Goal: Information Seeking & Learning: Find specific fact

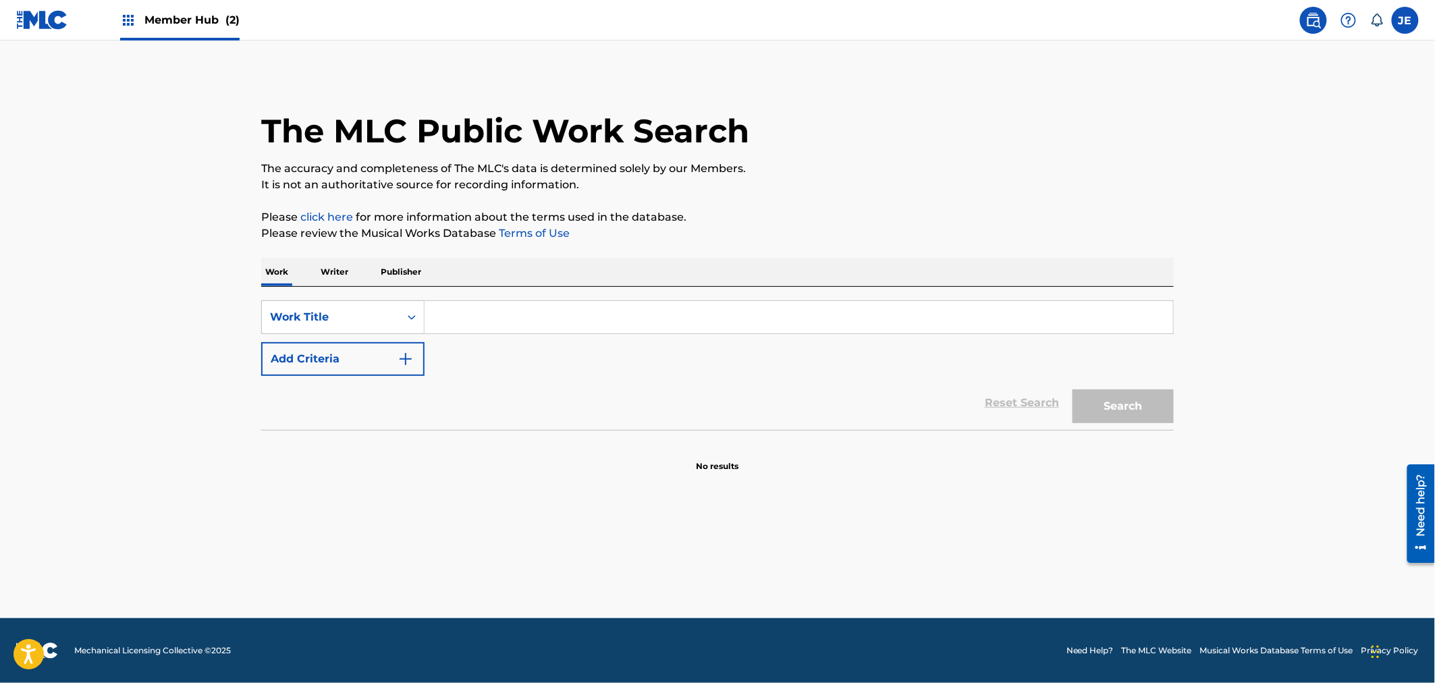
click at [138, 25] on div "Member Hub (2)" at bounding box center [179, 20] width 119 height 40
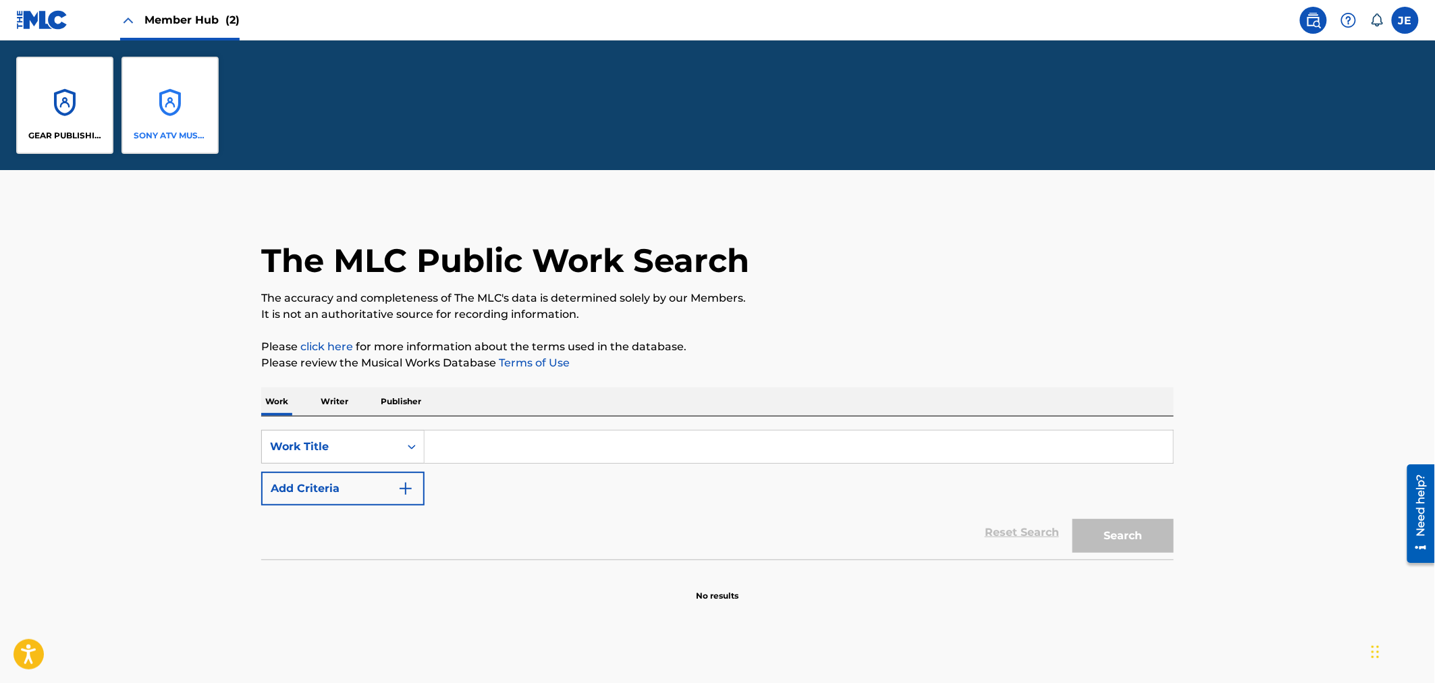
click at [139, 73] on div "SONY ATV MUSIC PUB LLC" at bounding box center [169, 105] width 97 height 97
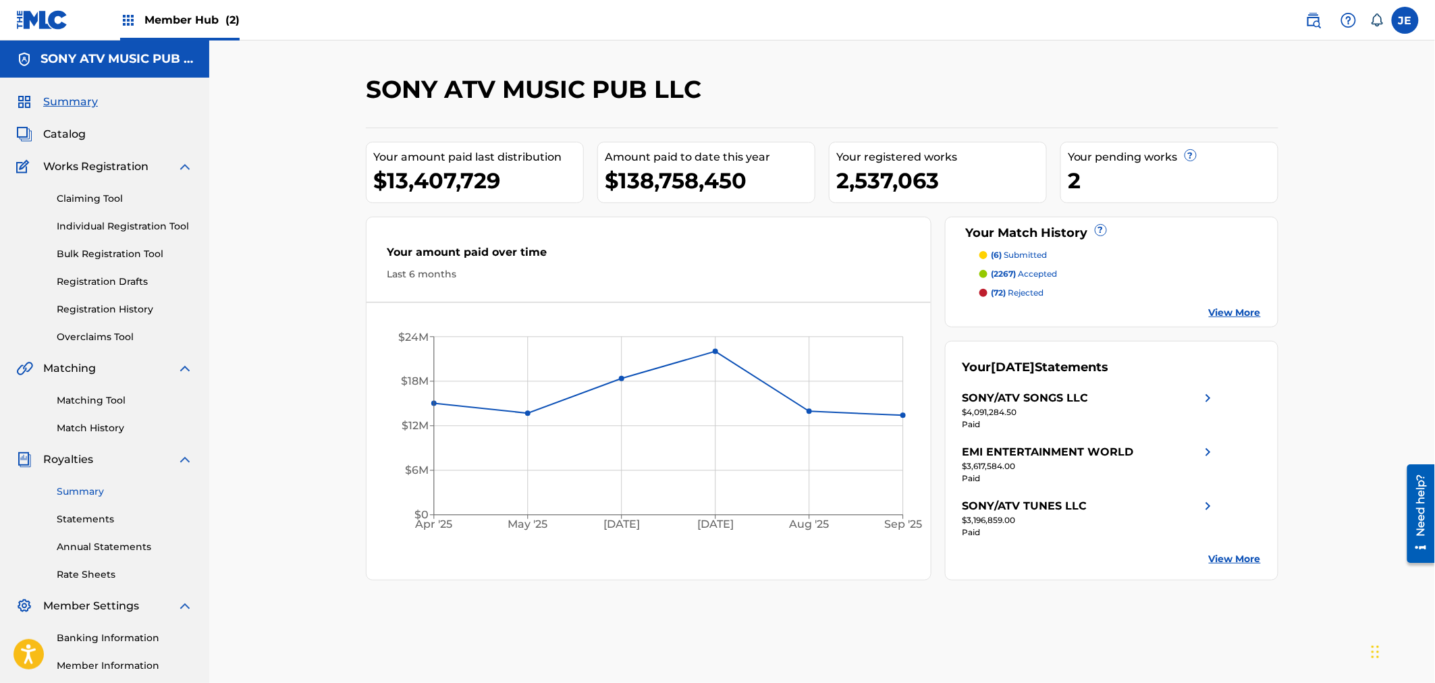
click at [82, 487] on link "Summary" at bounding box center [125, 492] width 136 height 14
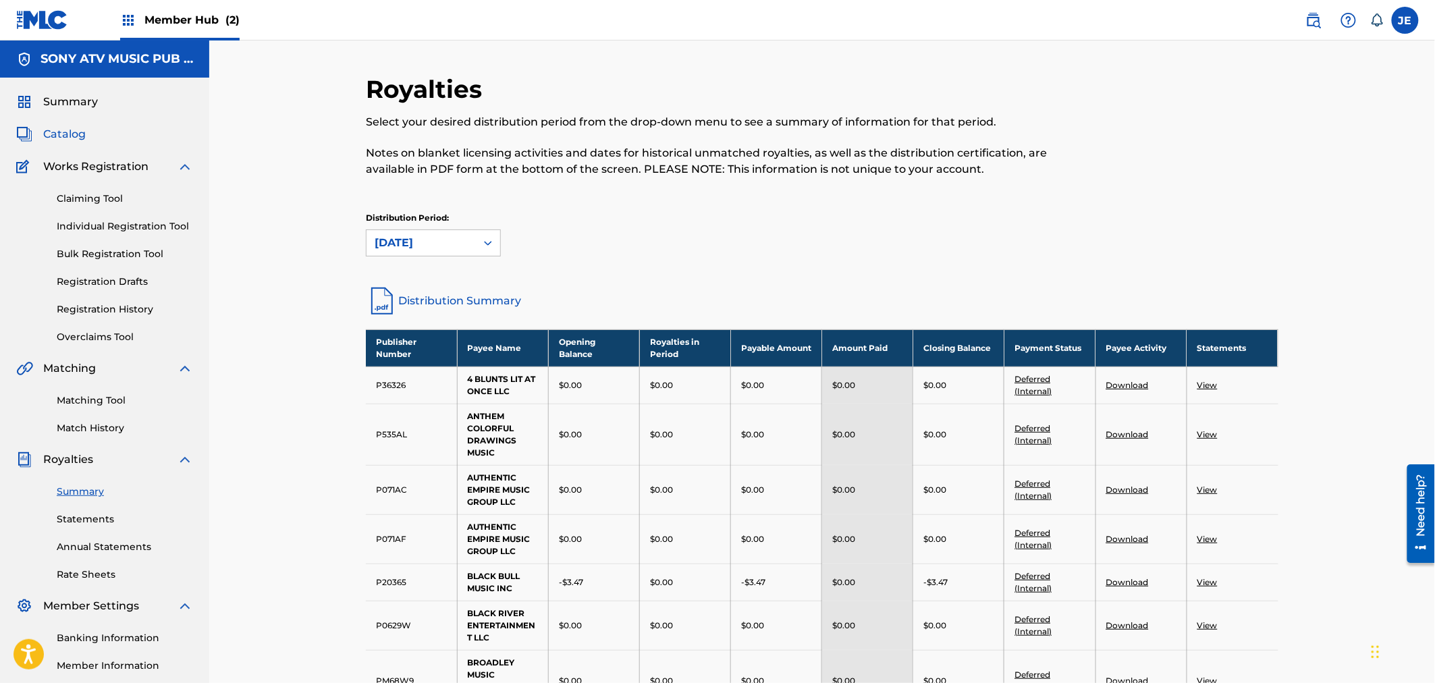
click at [67, 139] on span "Catalog" at bounding box center [64, 134] width 43 height 16
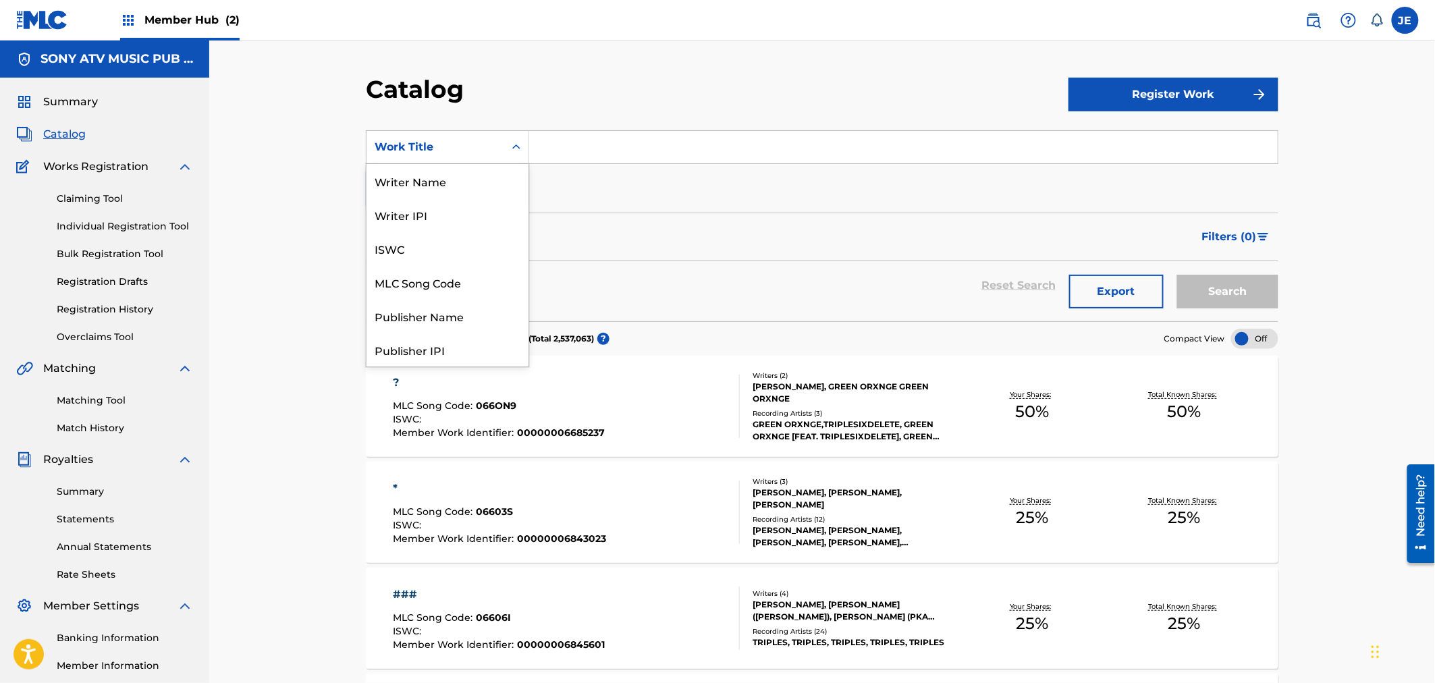
click at [483, 139] on div "Work Title" at bounding box center [435, 147] width 121 height 16
click at [460, 318] on div "Publisher Name" at bounding box center [447, 316] width 162 height 34
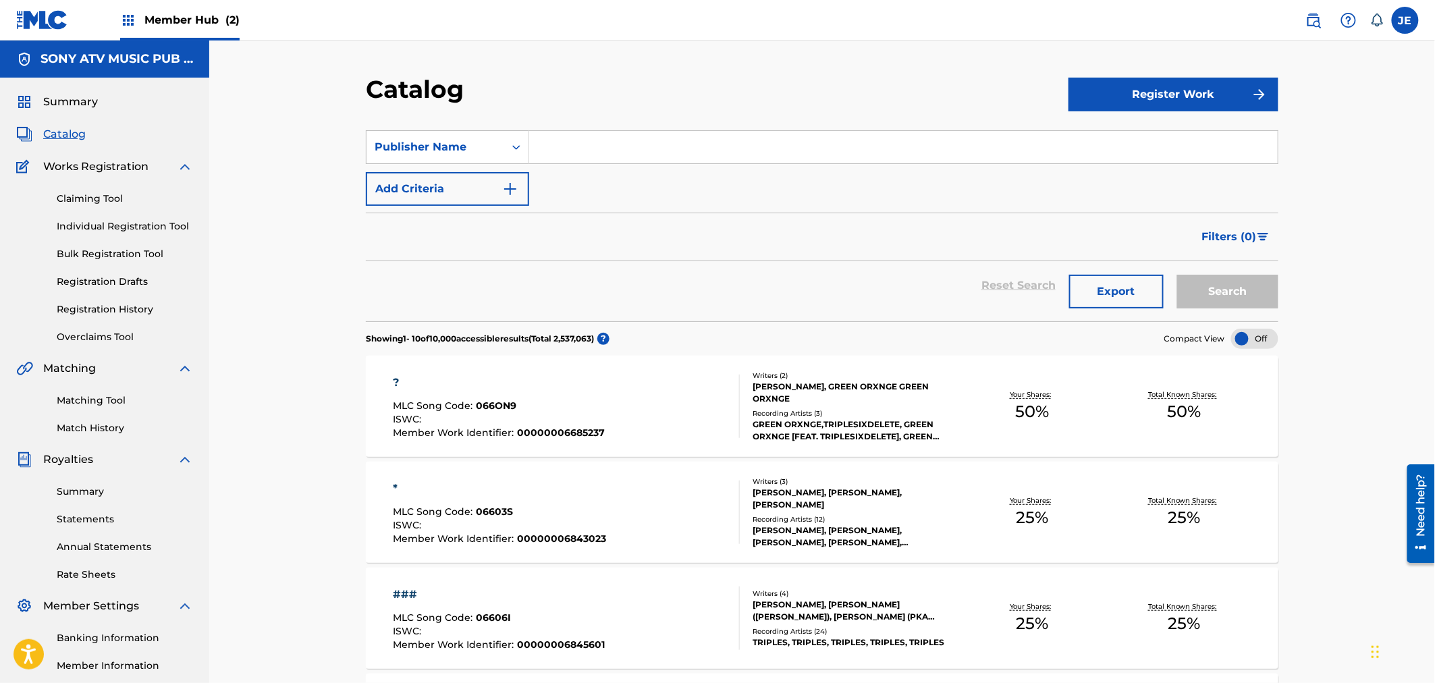
click at [574, 157] on input "Search Form" at bounding box center [903, 147] width 749 height 32
type input "e"
type input "bleeding fingers"
click at [1228, 295] on button "Search" at bounding box center [1227, 292] width 101 height 34
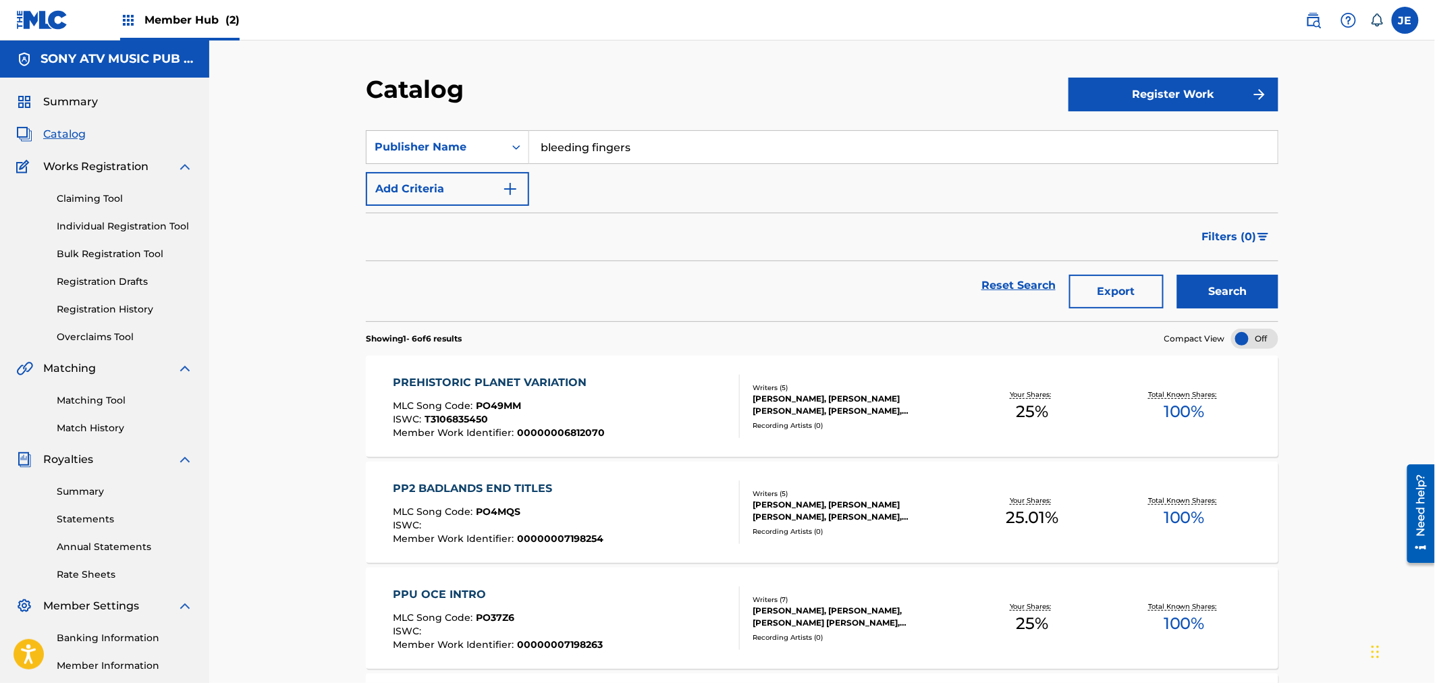
scroll to position [75, 0]
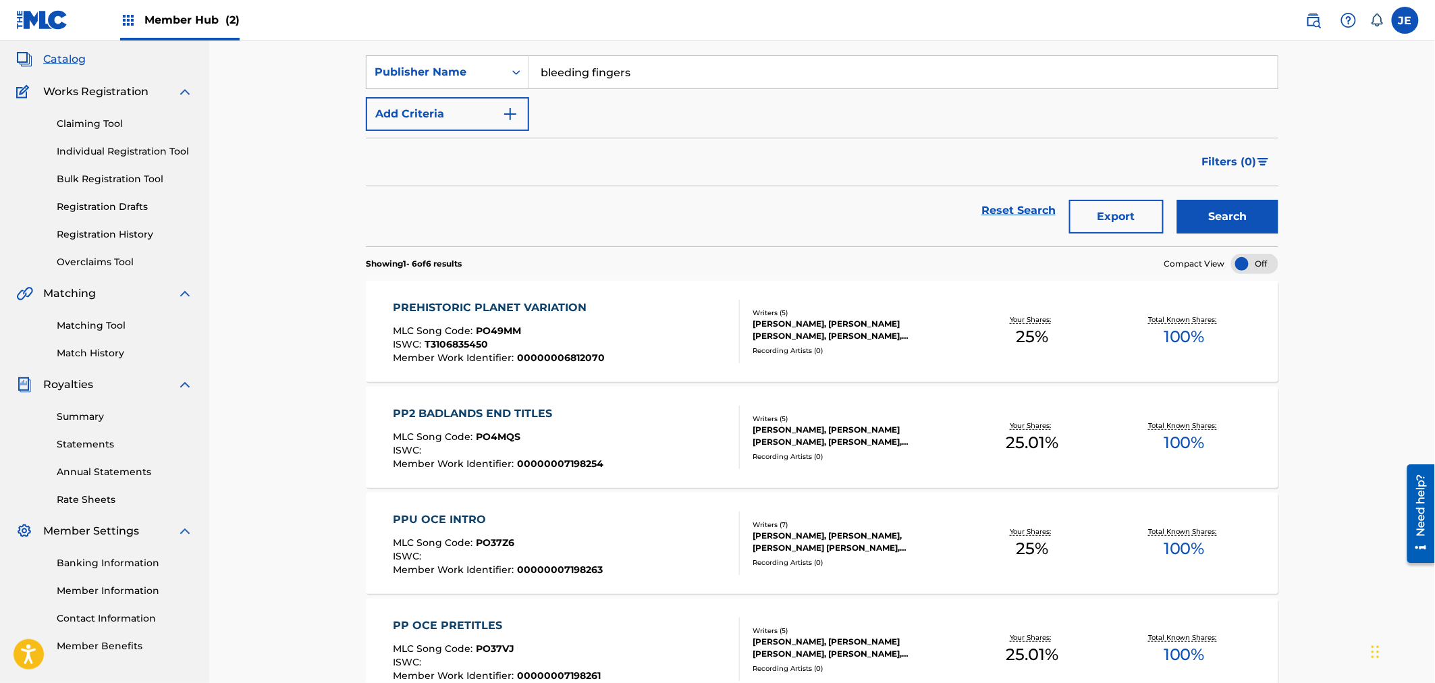
click at [676, 419] on div "PP2 BADLANDS END TITLES MLC Song Code : PO4MQS ISWC : Member Work Identifier : …" at bounding box center [566, 437] width 347 height 63
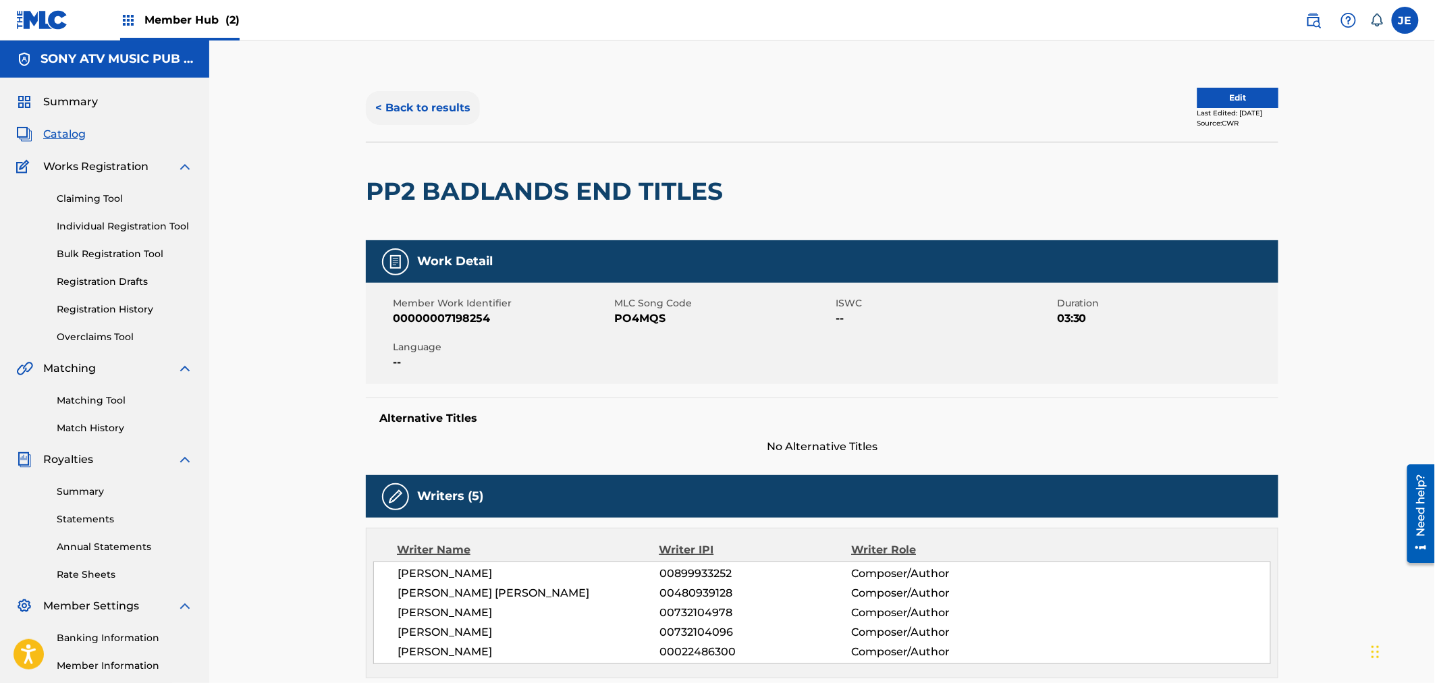
click at [426, 103] on button "< Back to results" at bounding box center [423, 108] width 114 height 34
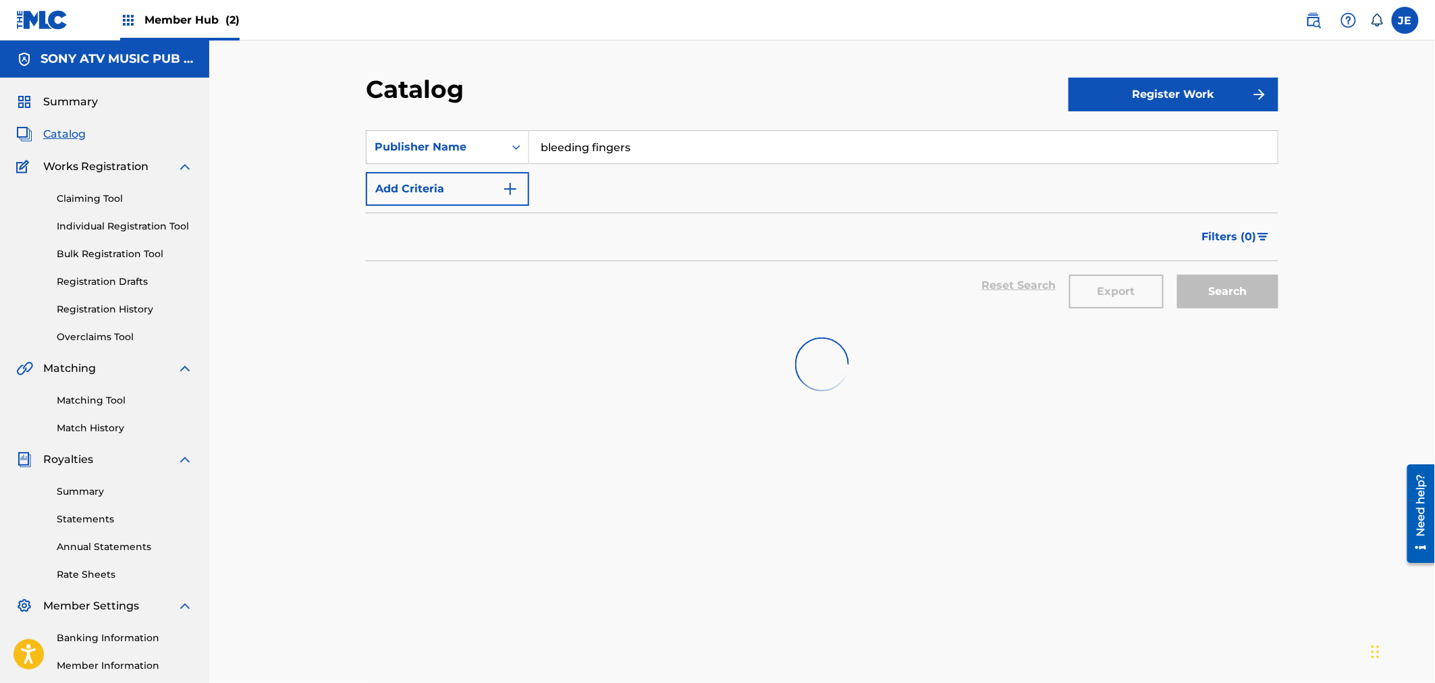
scroll to position [75, 0]
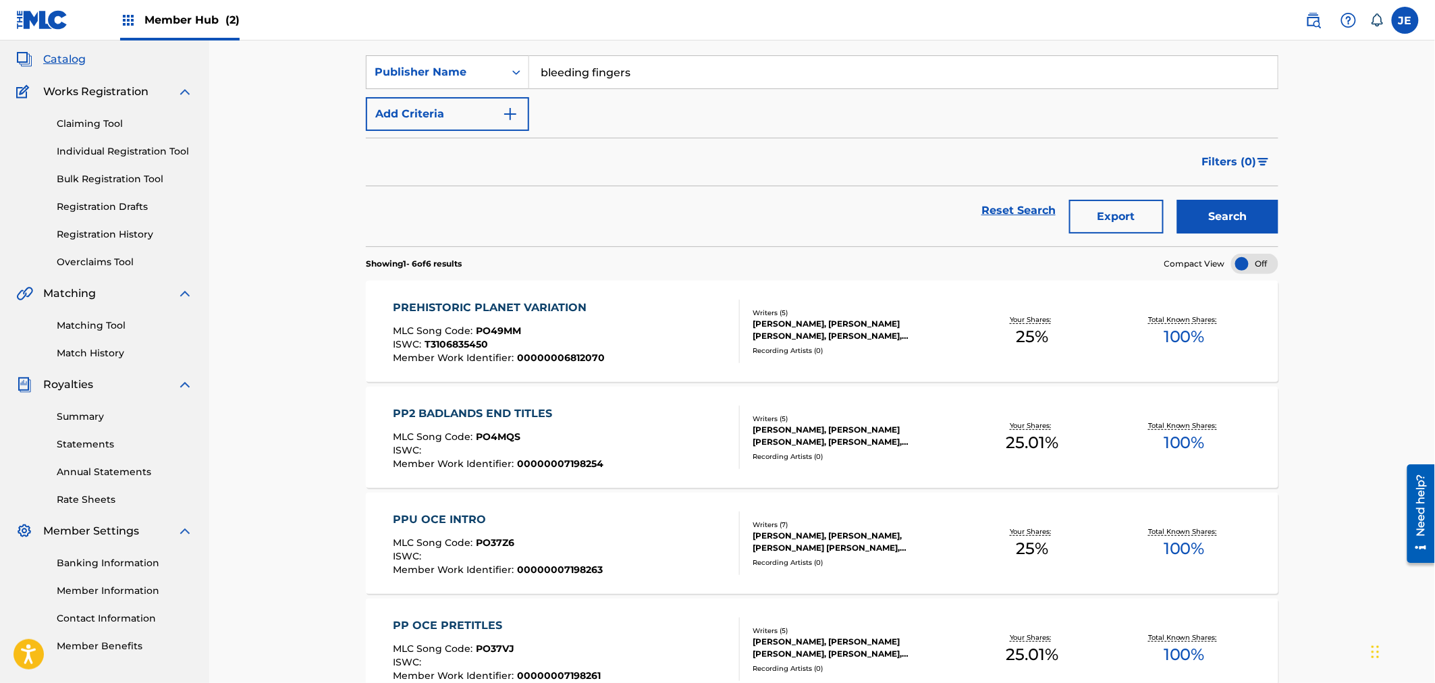
drag, startPoint x: 660, startPoint y: 65, endPoint x: 408, endPoint y: 52, distance: 252.8
click at [408, 52] on section "SearchWithCriteria13e880ae-ce6c-4345-9c12-105f15f1b57f Publisher Name bleeding …" at bounding box center [822, 142] width 913 height 207
type input "extreme music"
click at [1229, 221] on button "Search" at bounding box center [1227, 217] width 101 height 34
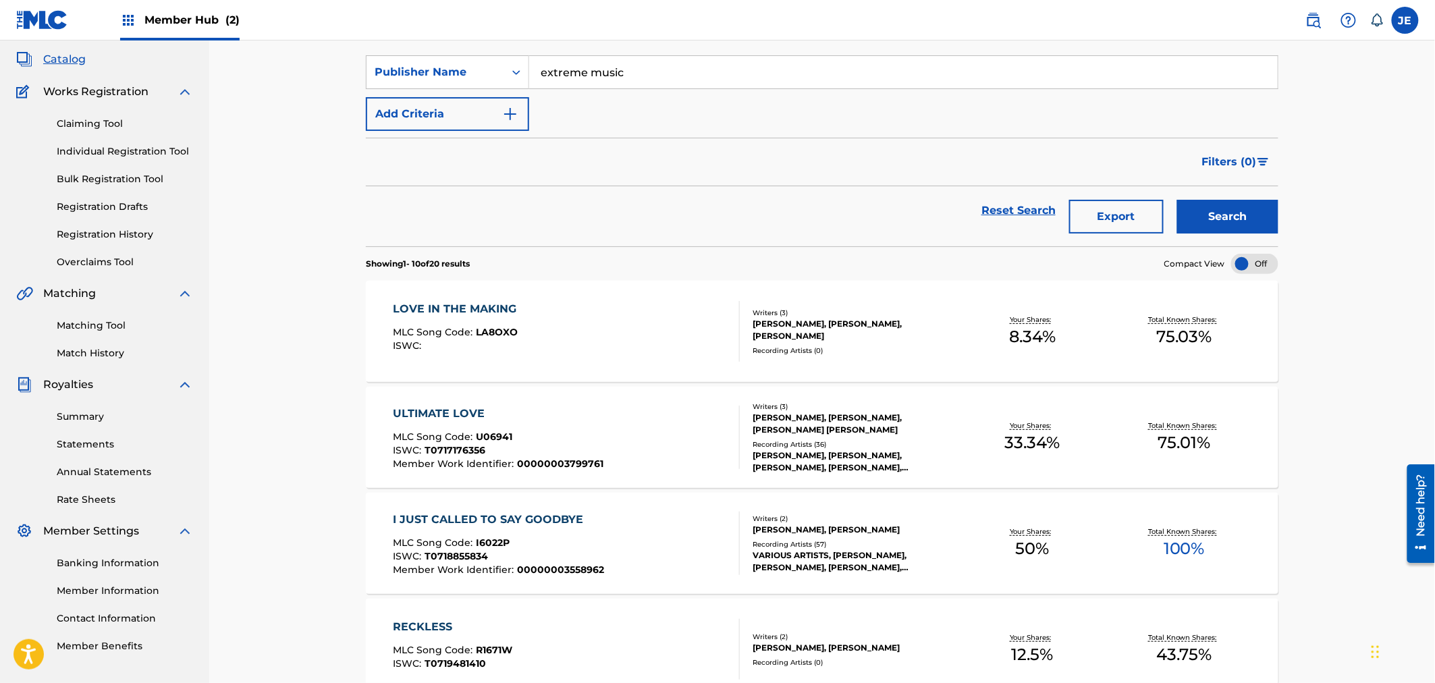
click at [886, 439] on div "Recording Artists ( 36 )" at bounding box center [855, 444] width 204 height 10
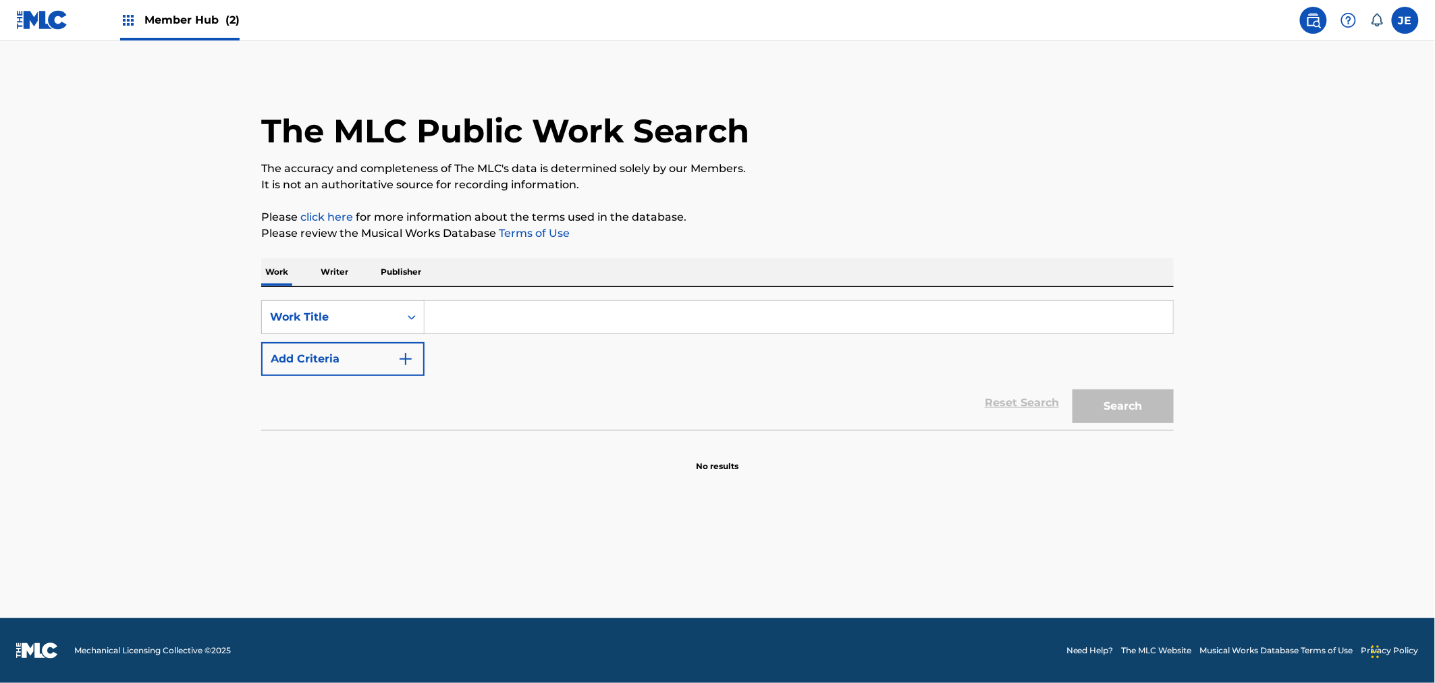
click at [495, 313] on input "Search Form" at bounding box center [799, 317] width 749 height 32
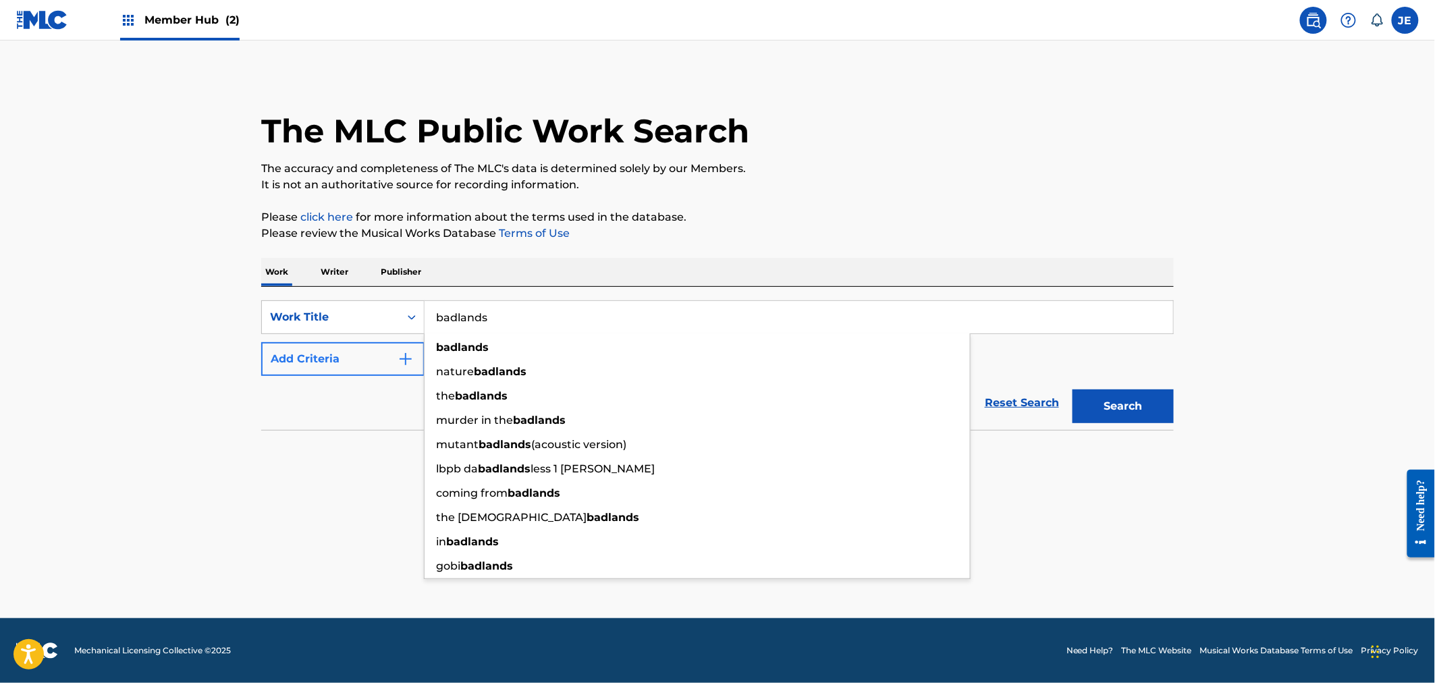
type input "badlands"
click at [393, 366] on button "Add Criteria" at bounding box center [342, 359] width 163 height 34
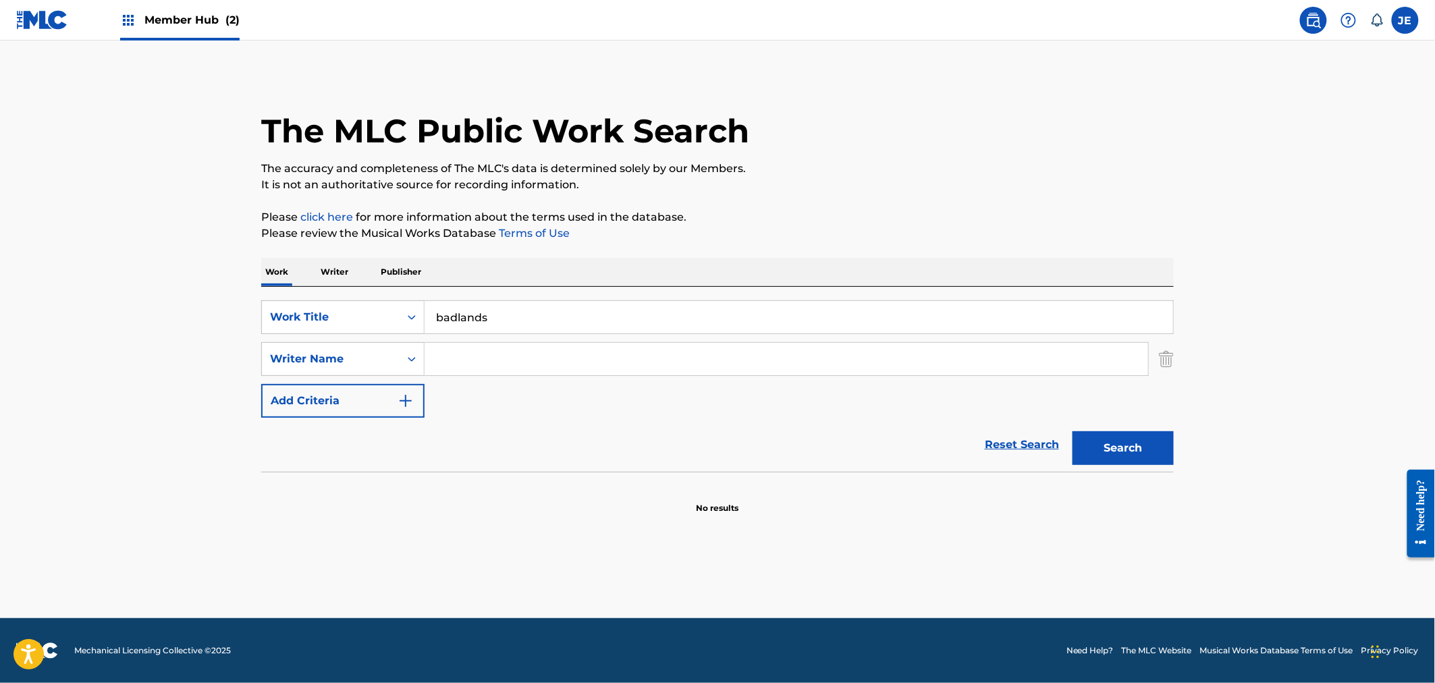
click at [493, 345] on input "Search Form" at bounding box center [787, 359] width 724 height 32
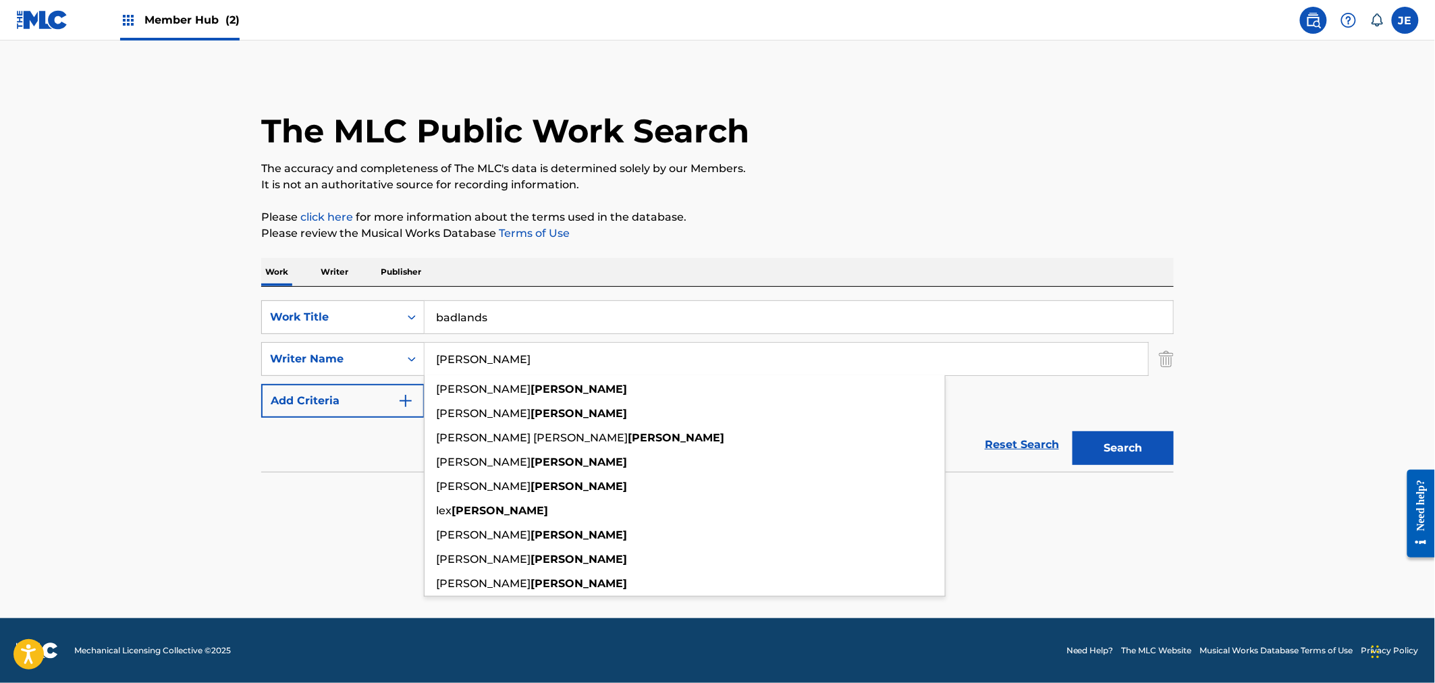
type input "shellard"
click at [1072, 431] on button "Search" at bounding box center [1122, 448] width 101 height 34
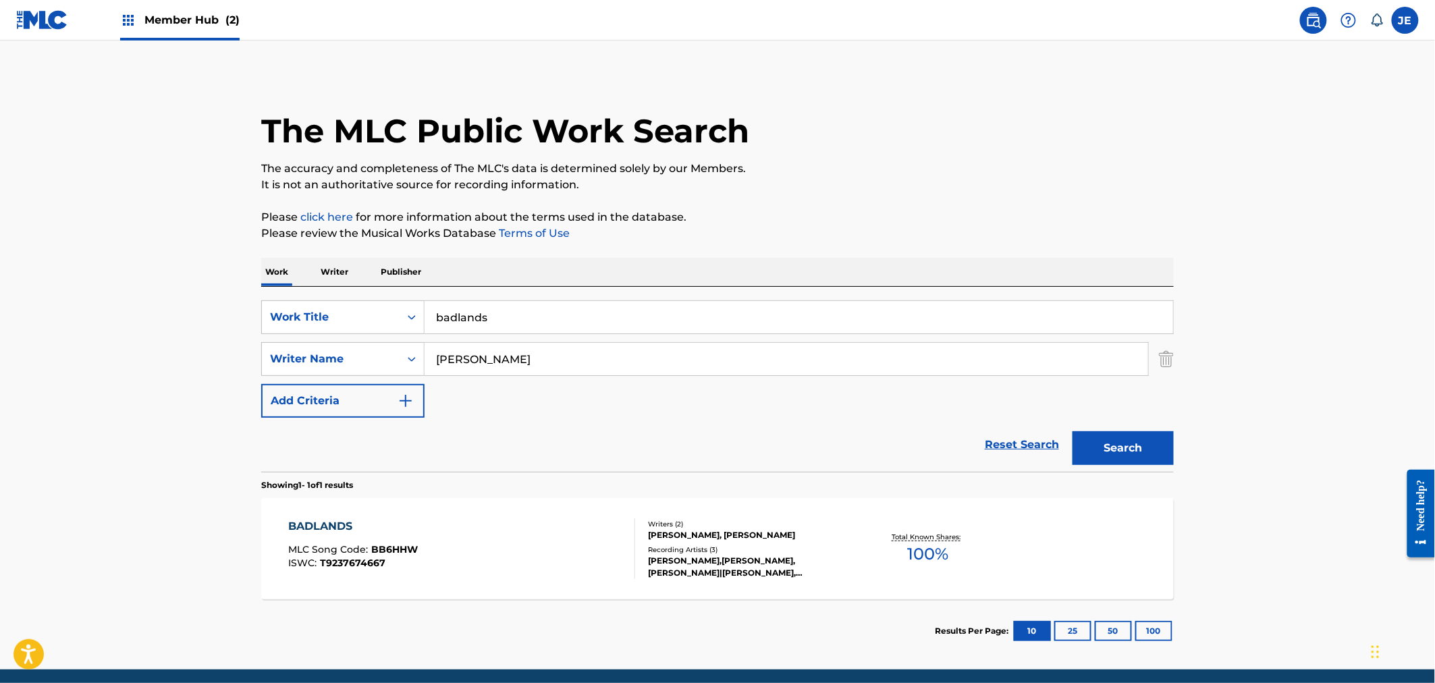
click at [544, 570] on div "BADLANDS MLC Song Code : BB6HHW ISWC : T9237674667" at bounding box center [462, 548] width 347 height 61
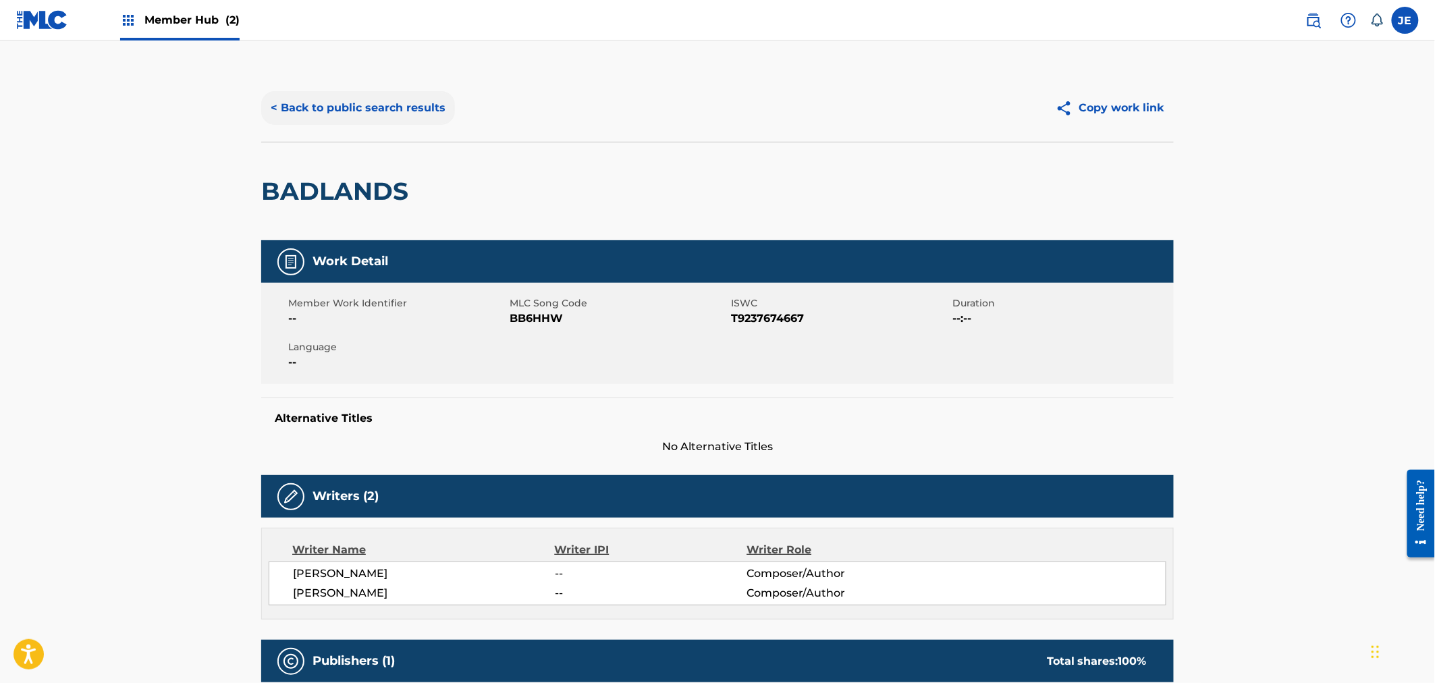
click at [362, 98] on button "< Back to public search results" at bounding box center [358, 108] width 194 height 34
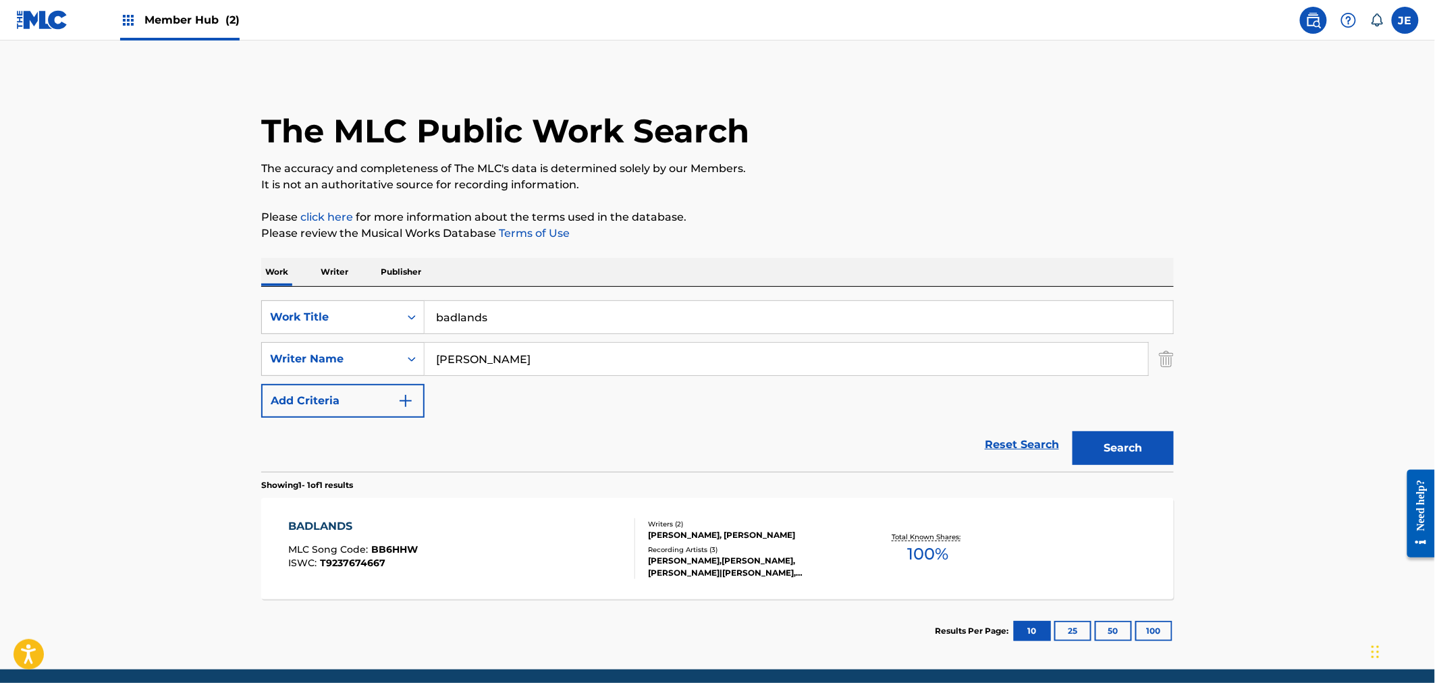
click at [360, 263] on div "Work Writer Publisher" at bounding box center [717, 272] width 913 height 28
click at [394, 270] on p "Publisher" at bounding box center [401, 272] width 49 height 28
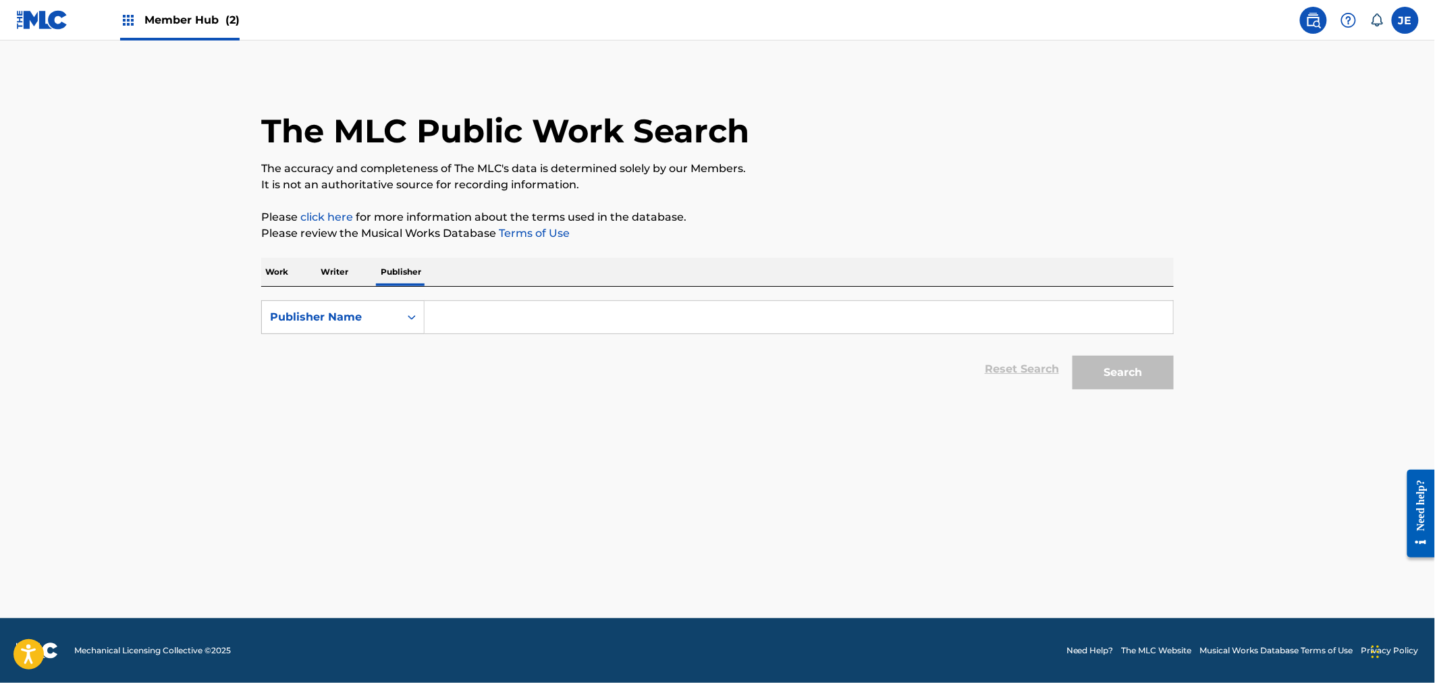
click at [454, 332] on input "Search Form" at bounding box center [799, 317] width 749 height 32
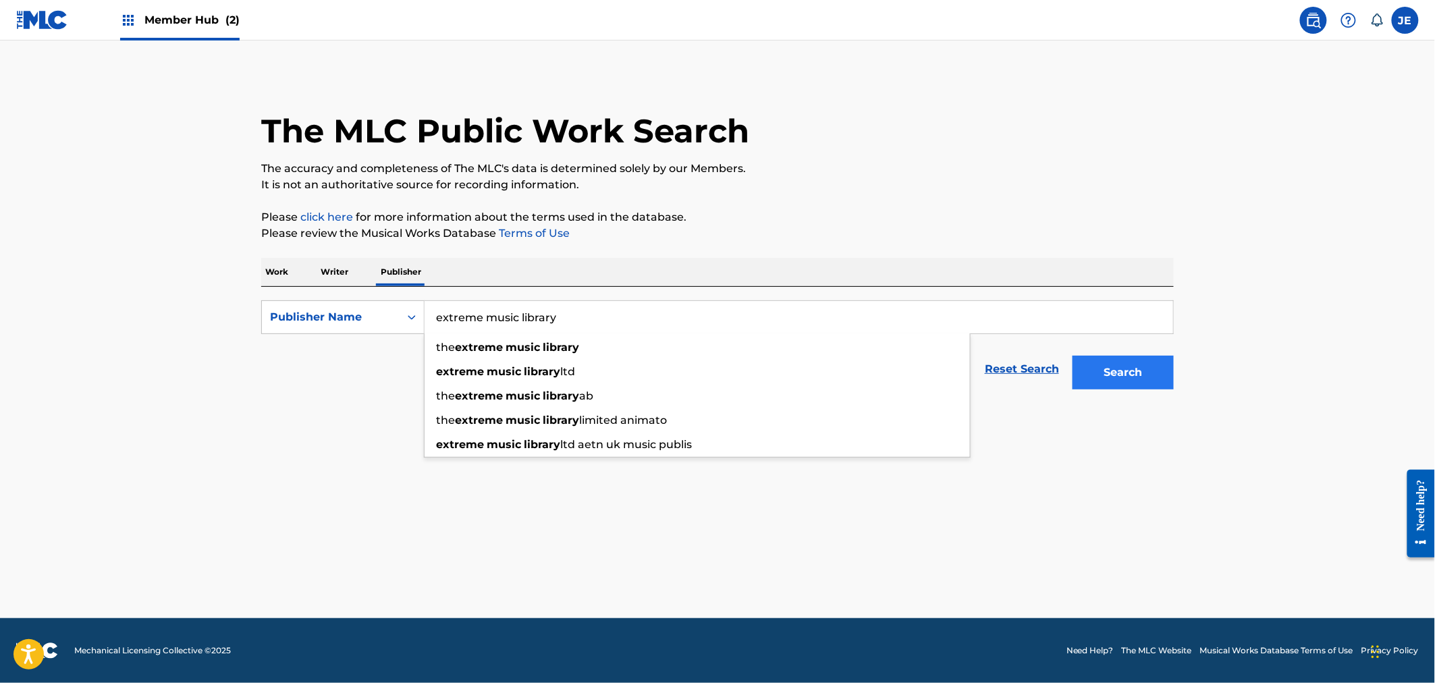
type input "extreme music library"
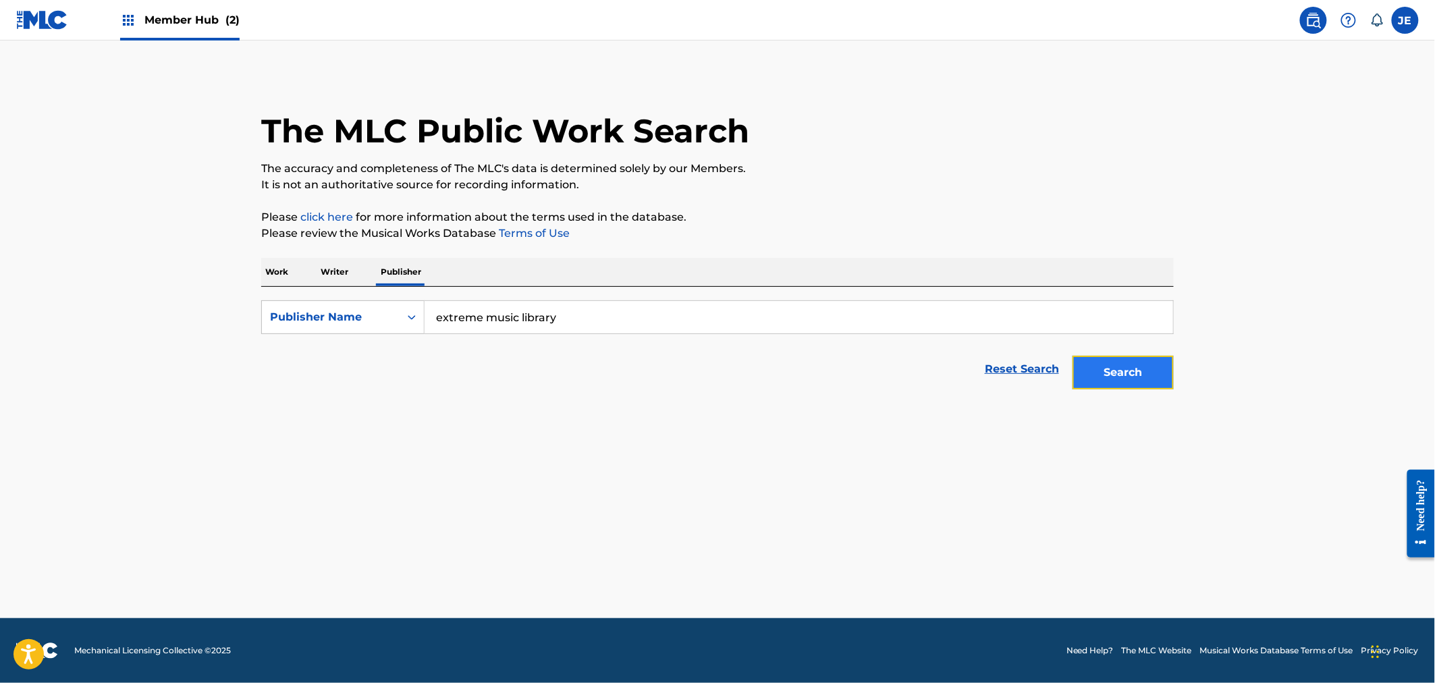
click at [1147, 363] on button "Search" at bounding box center [1122, 373] width 101 height 34
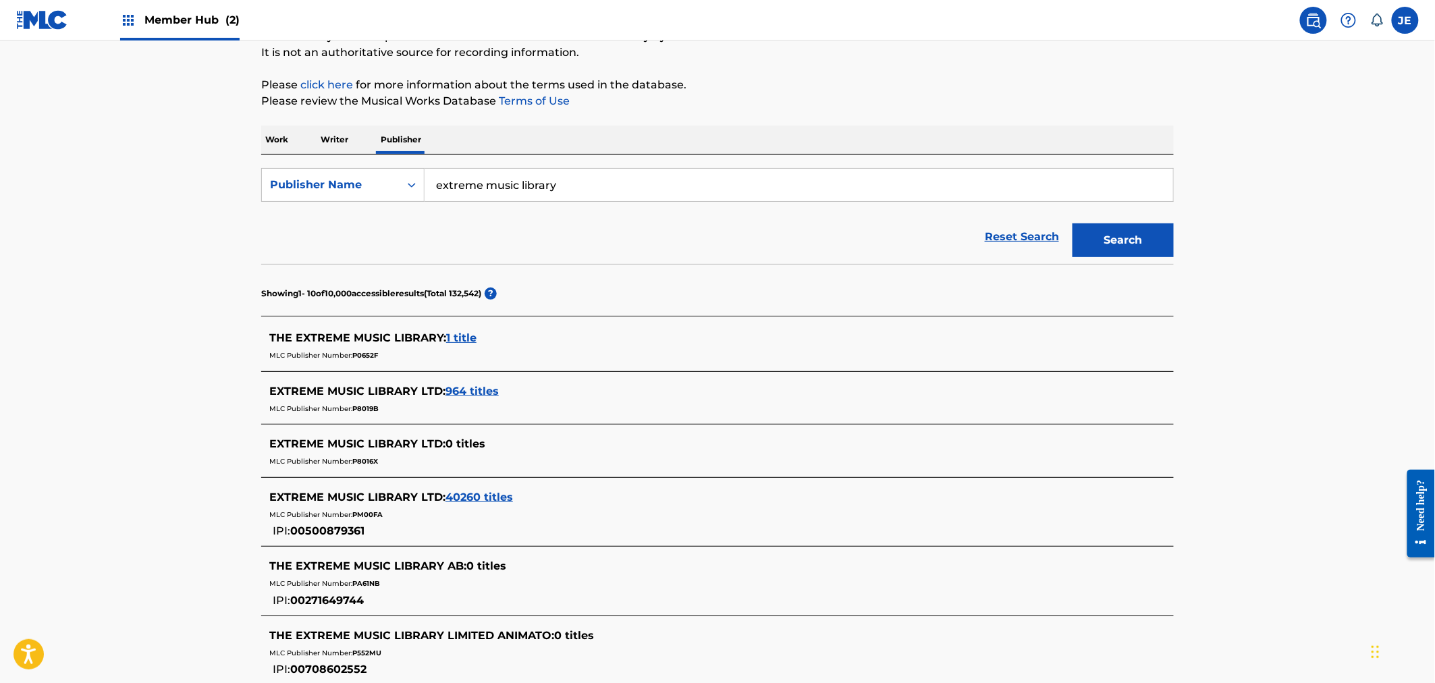
scroll to position [300, 0]
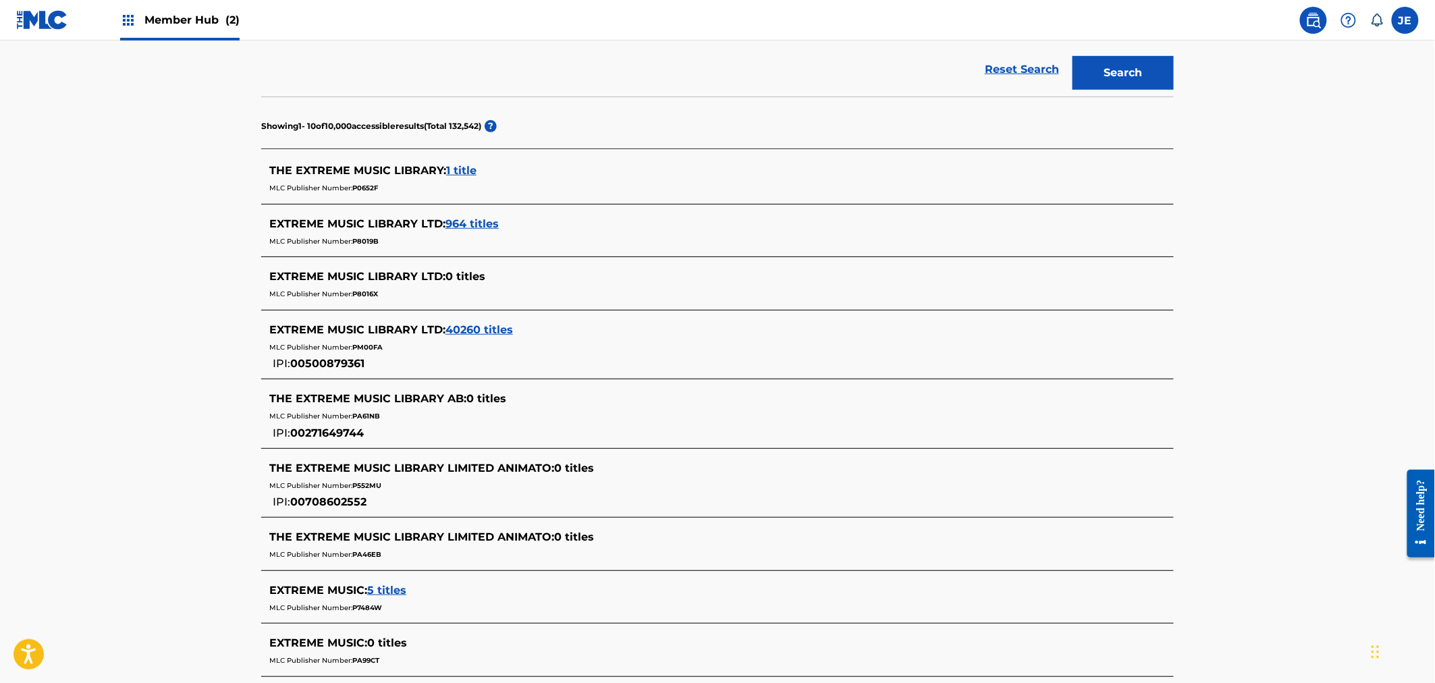
click at [472, 223] on span "964 titles" at bounding box center [471, 223] width 53 height 13
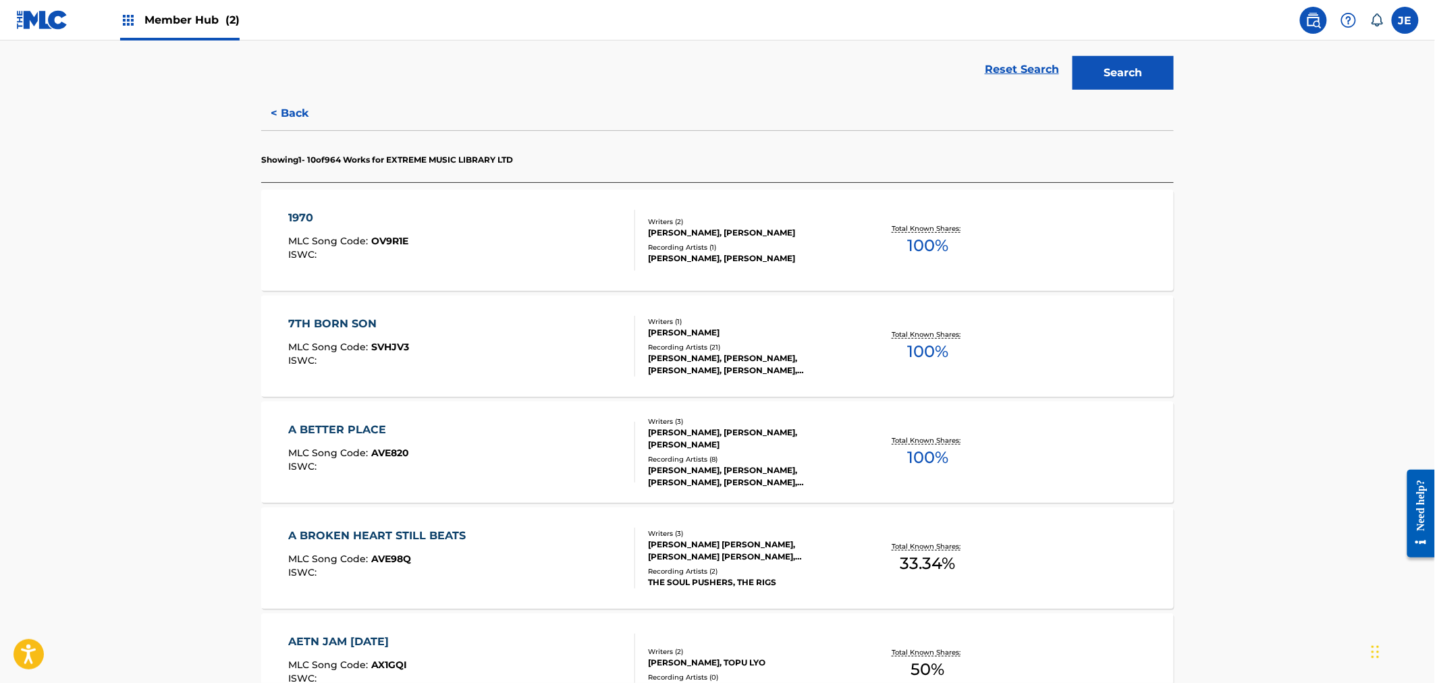
click at [423, 436] on div "A BETTER PLACE MLC Song Code : AVE820 ISWC :" at bounding box center [462, 452] width 347 height 61
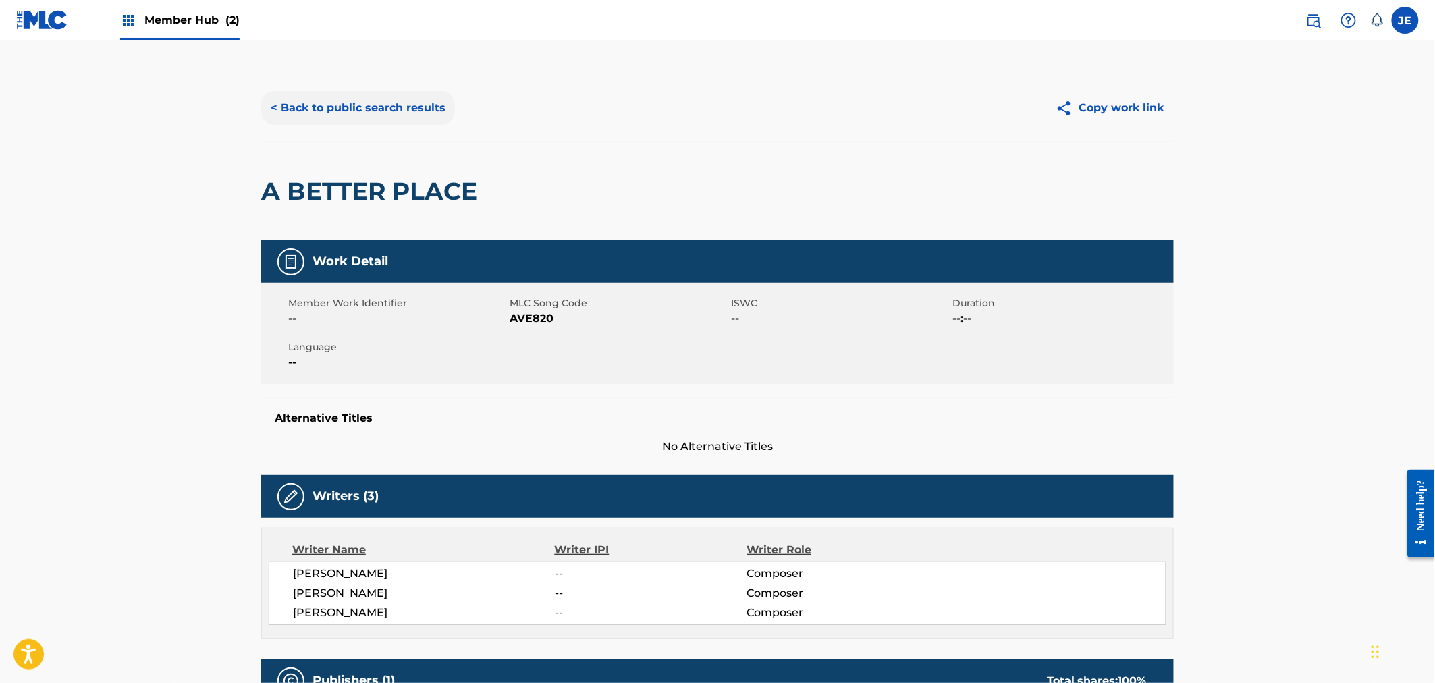
click at [331, 113] on button "< Back to public search results" at bounding box center [358, 108] width 194 height 34
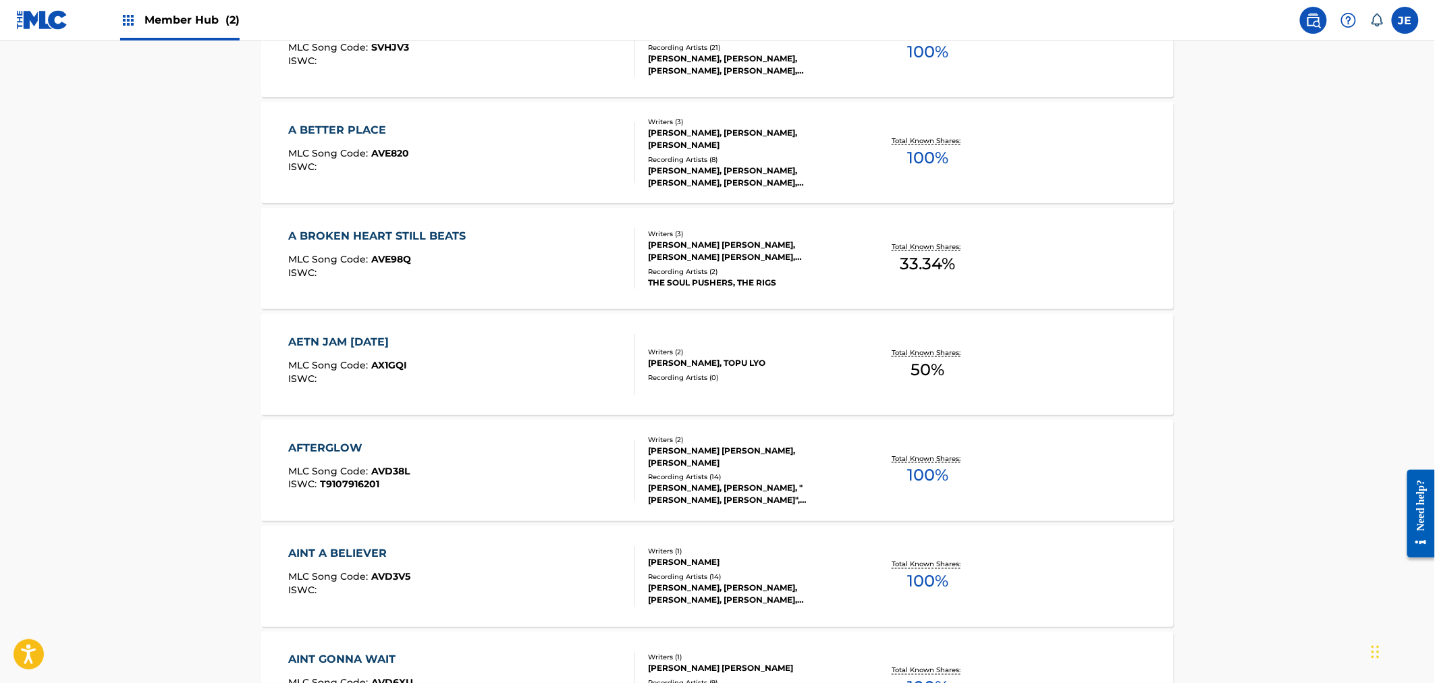
scroll to position [825, 0]
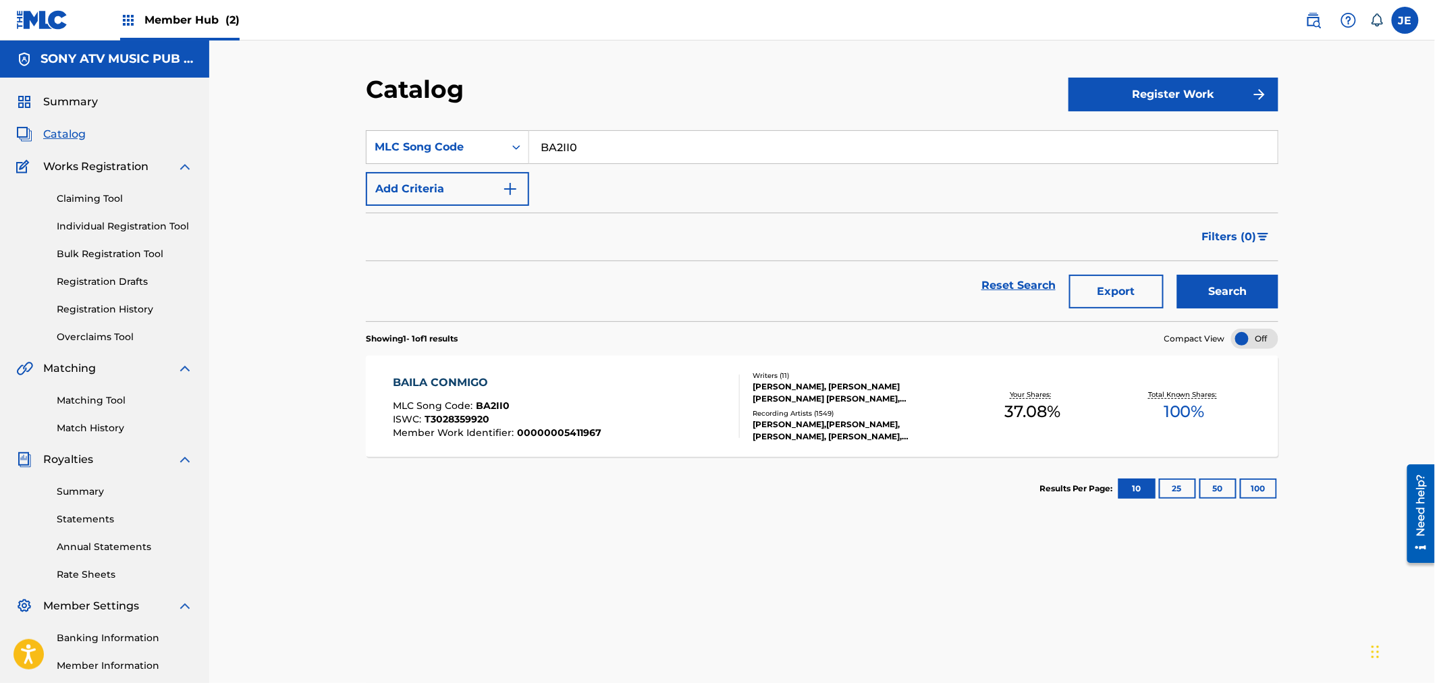
click at [59, 140] on span "Catalog" at bounding box center [64, 134] width 43 height 16
click at [180, 16] on span "Member Hub (2)" at bounding box center [191, 20] width 95 height 16
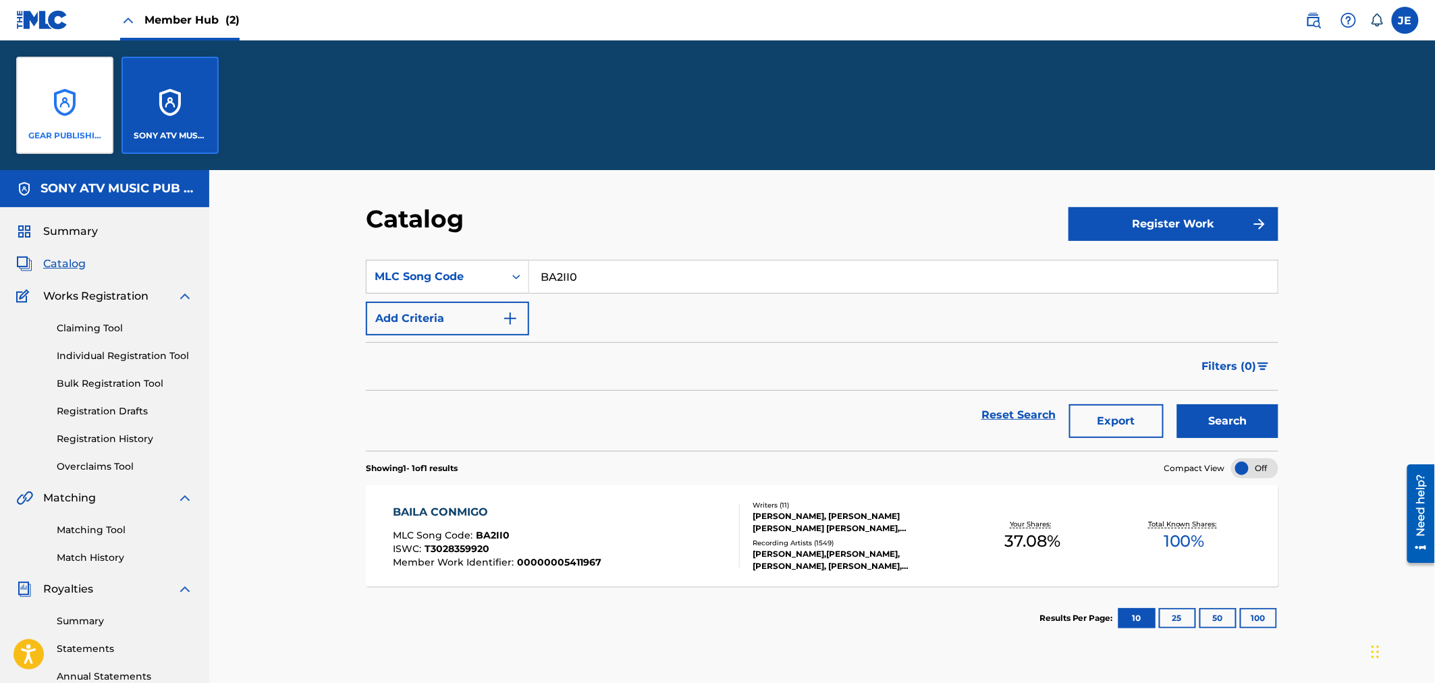
click at [55, 126] on div "GEAR PUBLISHING" at bounding box center [64, 105] width 97 height 97
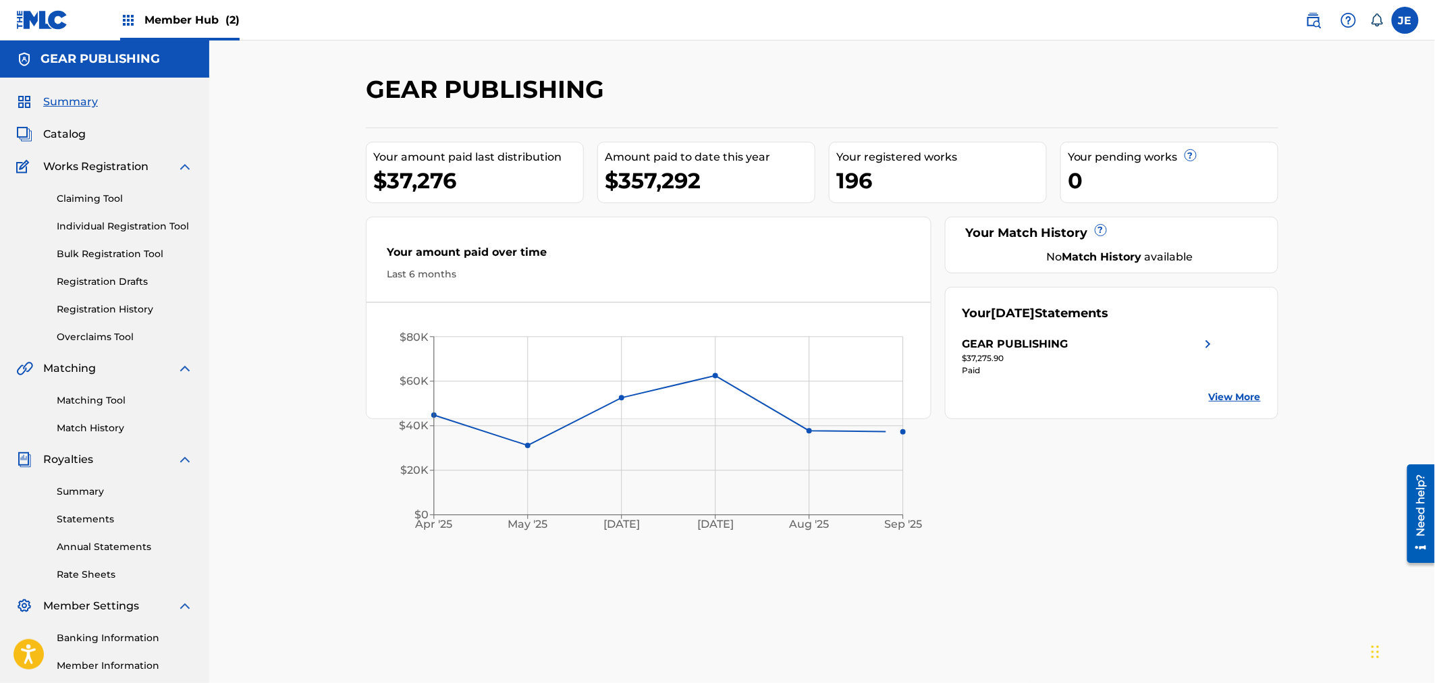
click at [57, 119] on div "Summary Catalog Works Registration Claiming Tool Individual Registration Tool B…" at bounding box center [104, 411] width 209 height 667
click at [65, 129] on span "Catalog" at bounding box center [64, 134] width 43 height 16
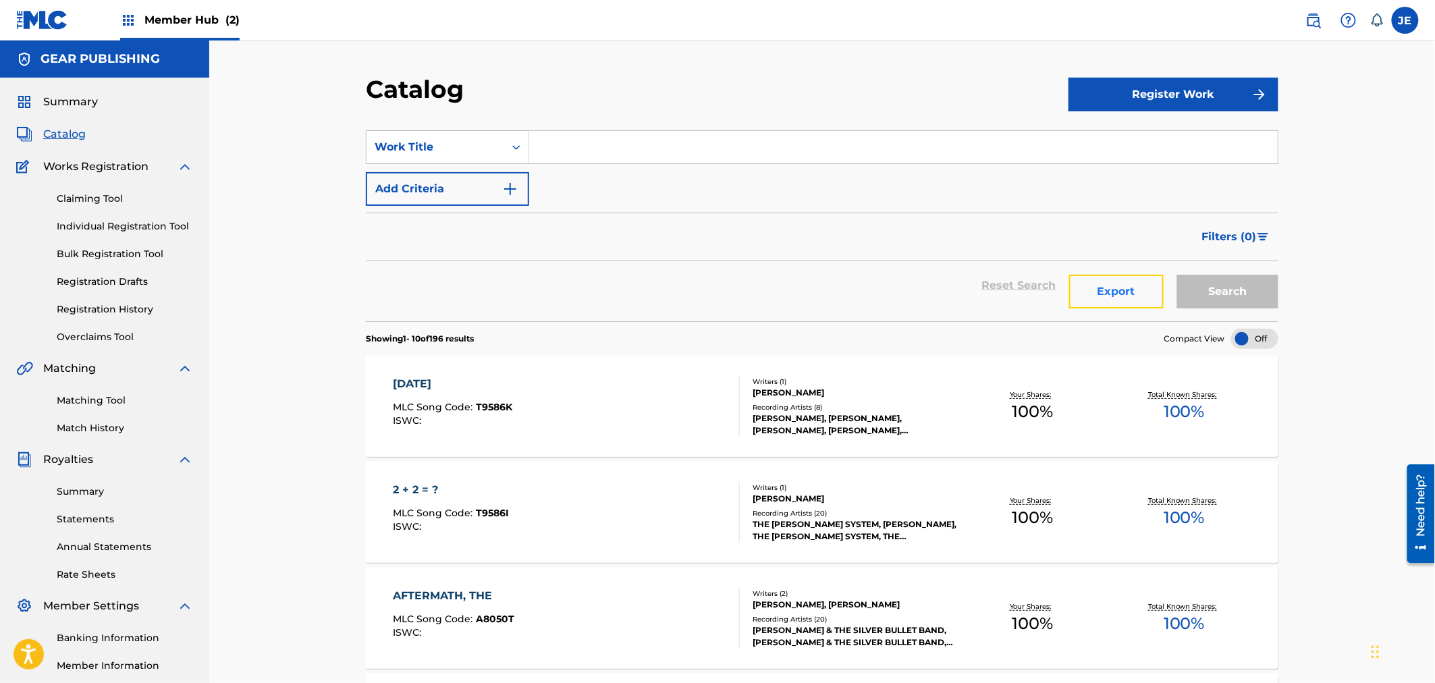
click at [1112, 299] on button "Export" at bounding box center [1116, 292] width 94 height 34
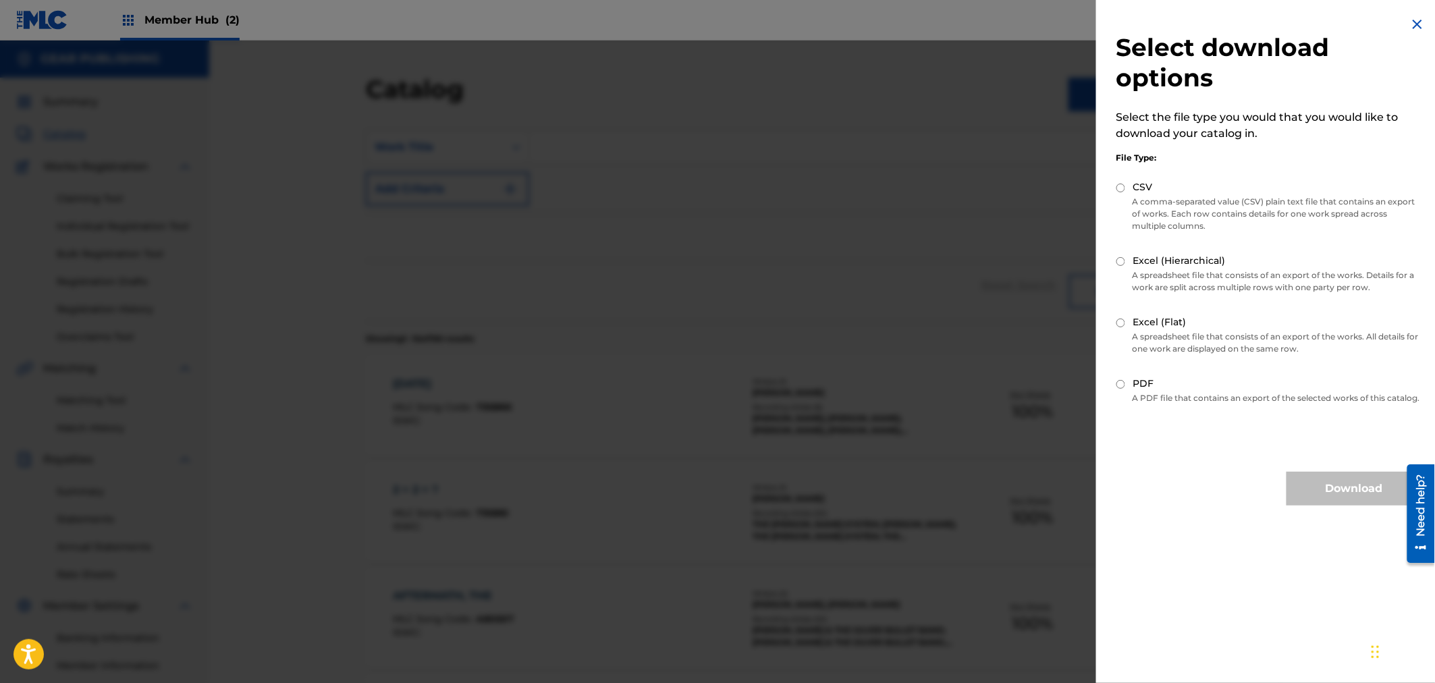
click at [1417, 13] on div "Select download options Select the file type you would that you would like to d…" at bounding box center [1269, 261] width 346 height 522
click at [1409, 18] on img at bounding box center [1417, 24] width 16 height 16
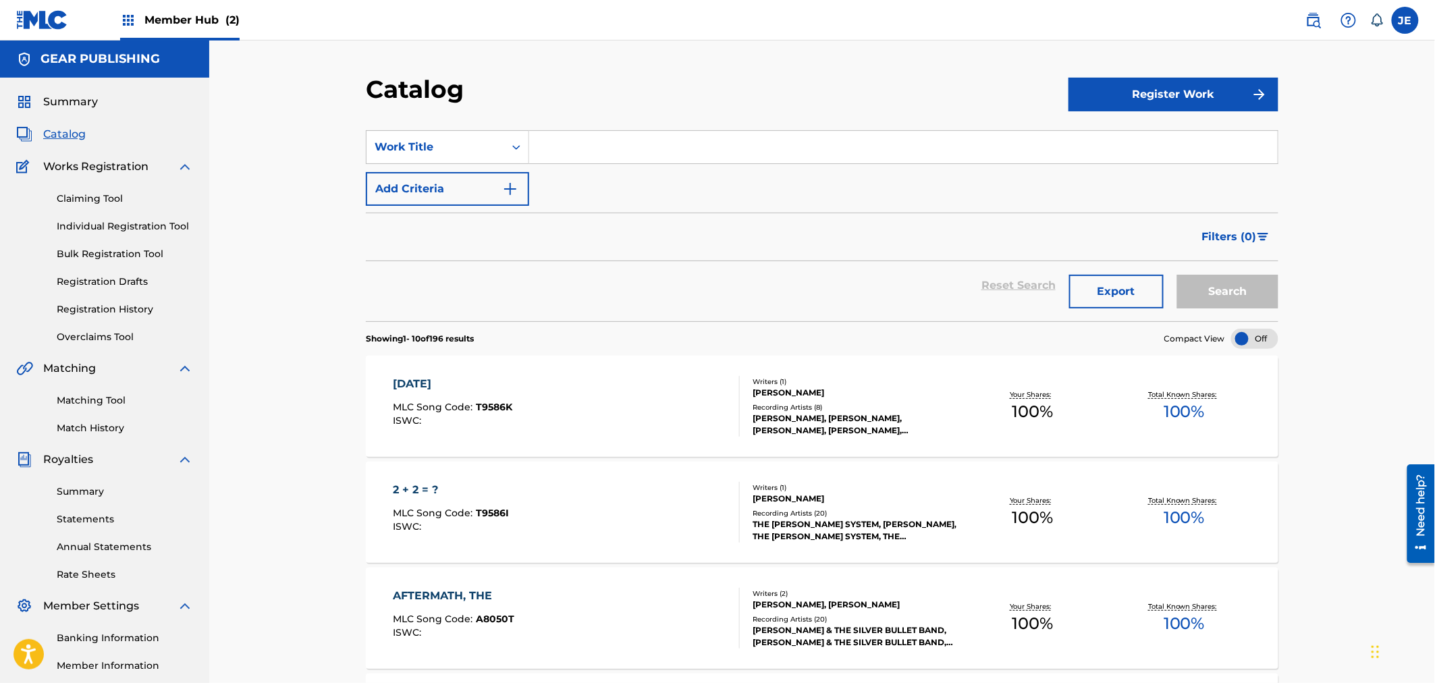
click at [50, 136] on span "Catalog" at bounding box center [64, 134] width 43 height 16
click at [192, 32] on div "Member Hub (2)" at bounding box center [179, 20] width 119 height 40
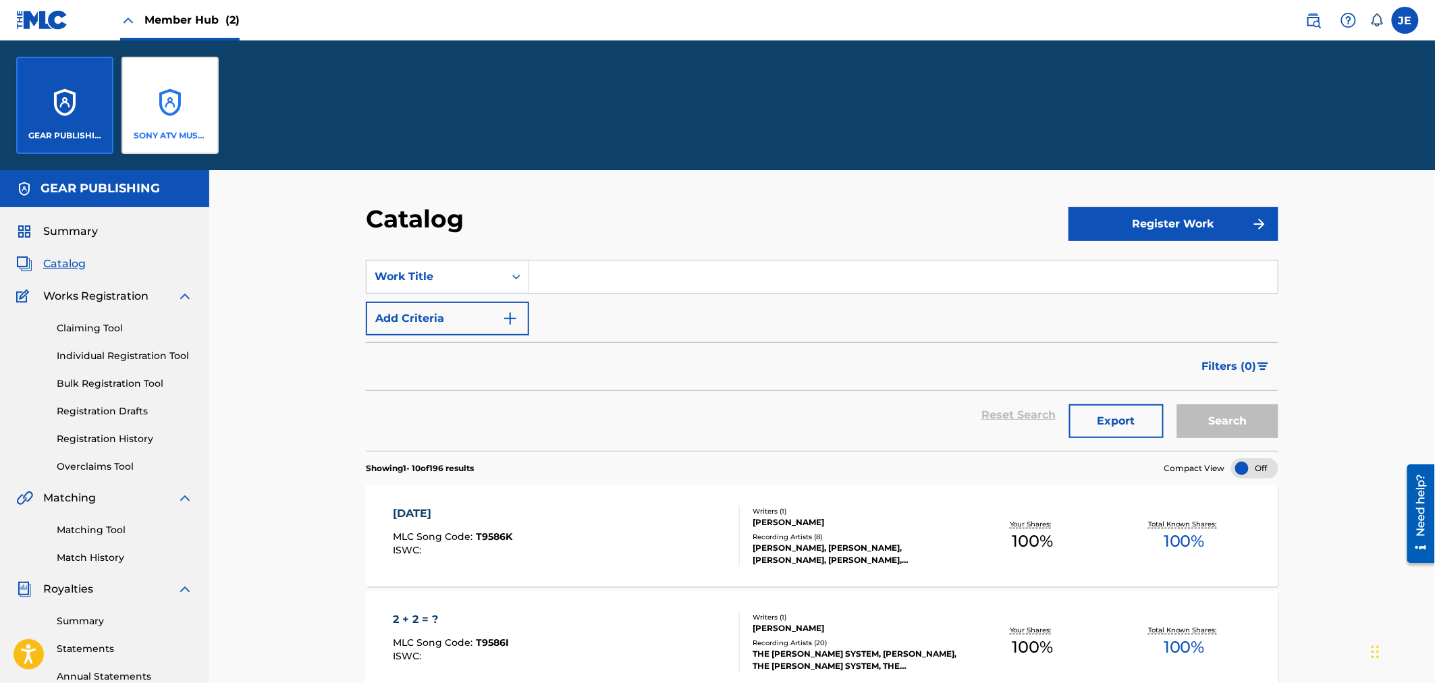
click at [173, 92] on div "SONY ATV MUSIC PUB LLC" at bounding box center [169, 105] width 97 height 97
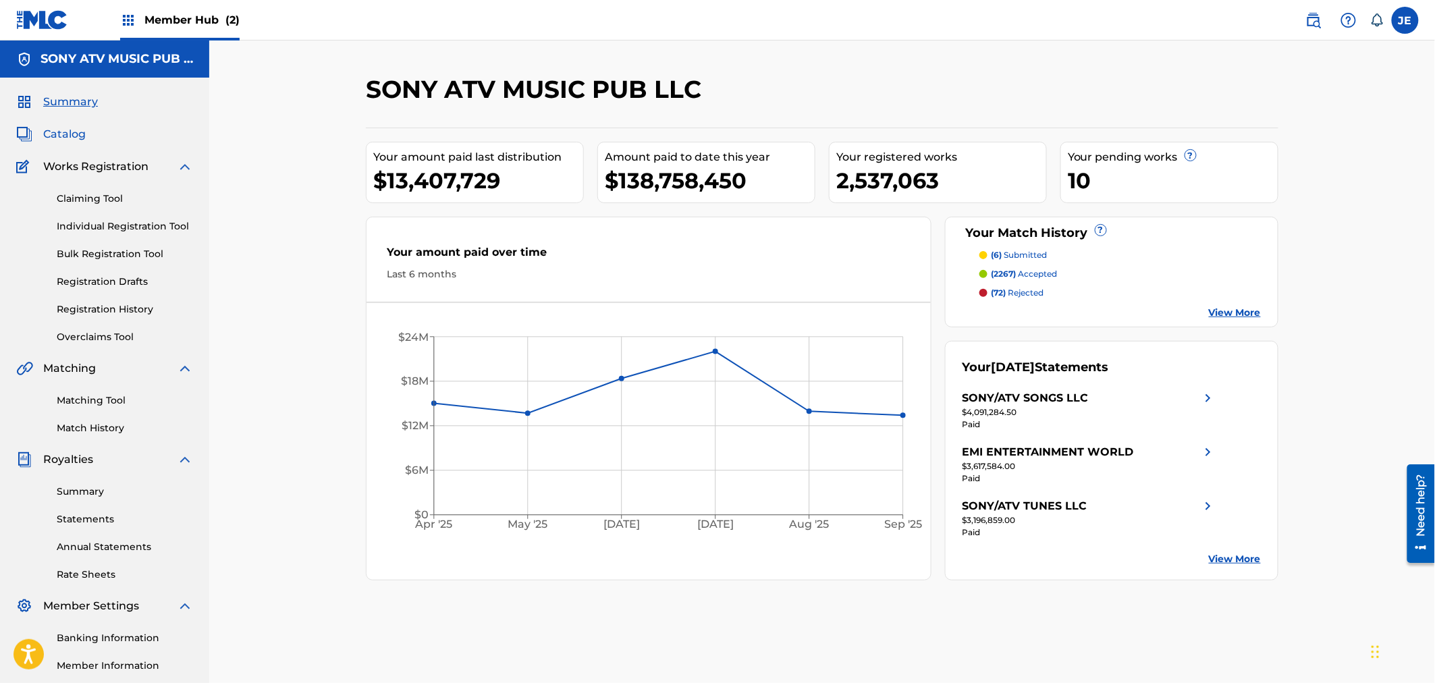
click at [79, 140] on span "Catalog" at bounding box center [64, 134] width 43 height 16
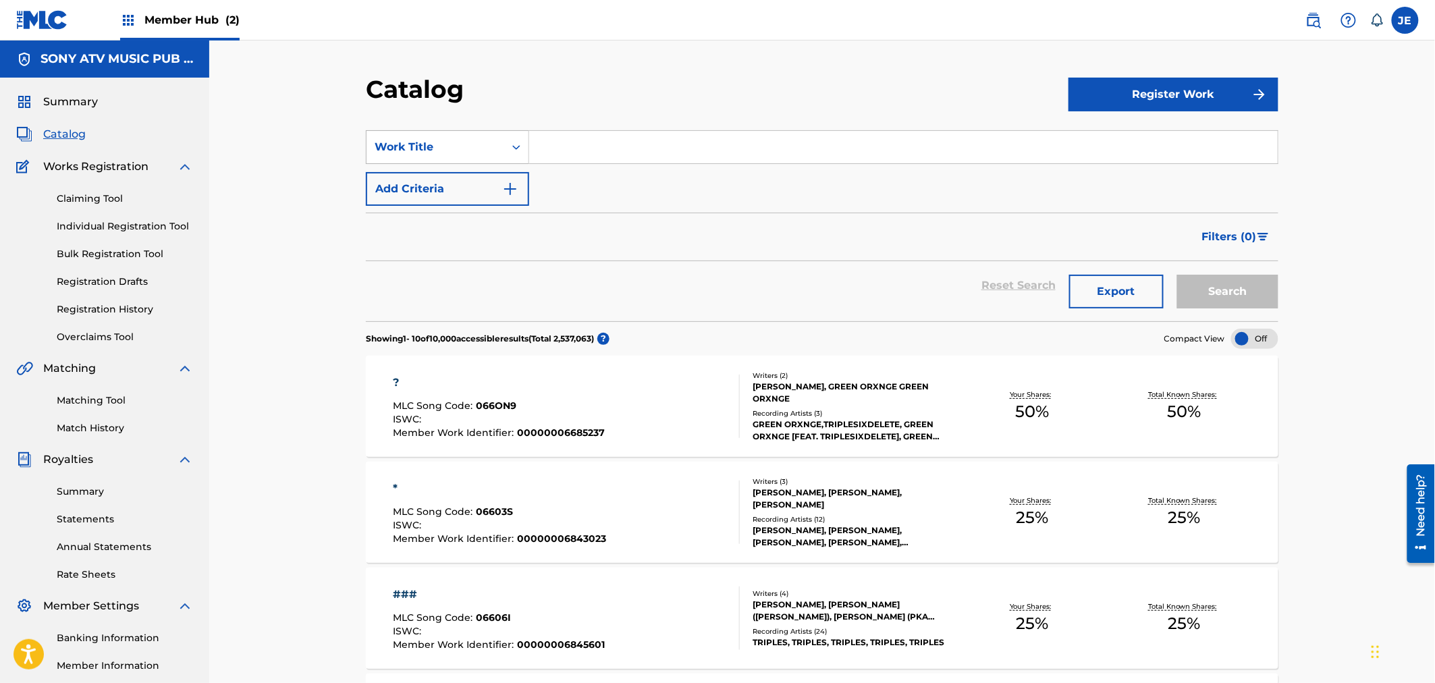
click at [454, 143] on div "Work Title" at bounding box center [435, 147] width 121 height 16
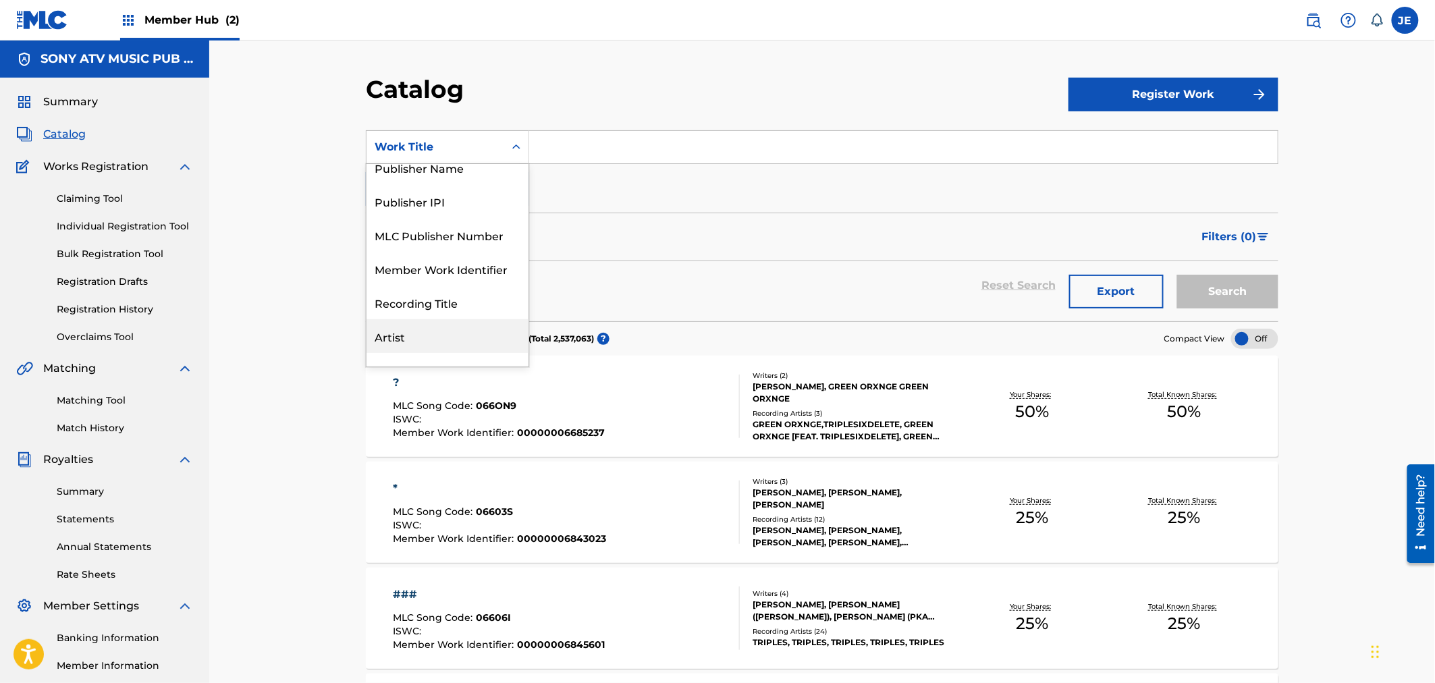
scroll to position [150, 0]
click at [443, 231] on div "MLC Publisher Number" at bounding box center [447, 234] width 162 height 34
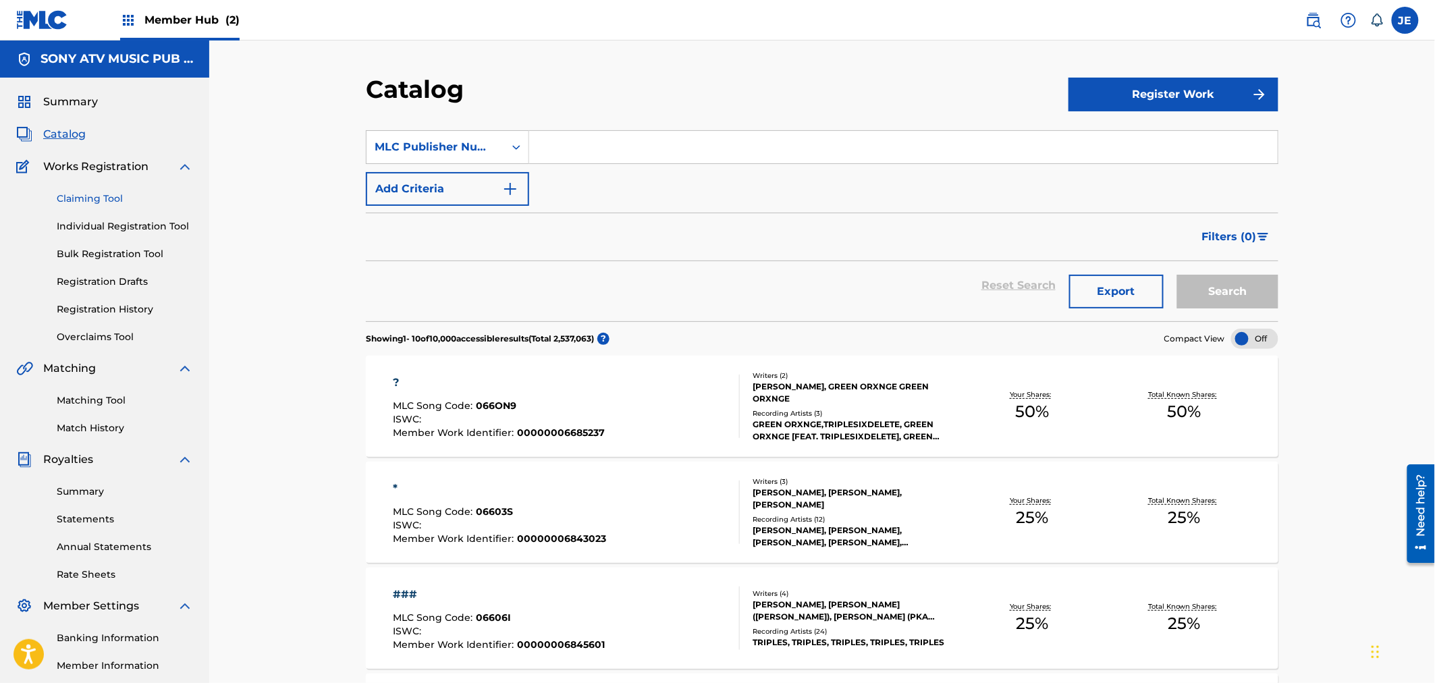
click at [123, 192] on link "Claiming Tool" at bounding box center [125, 199] width 136 height 14
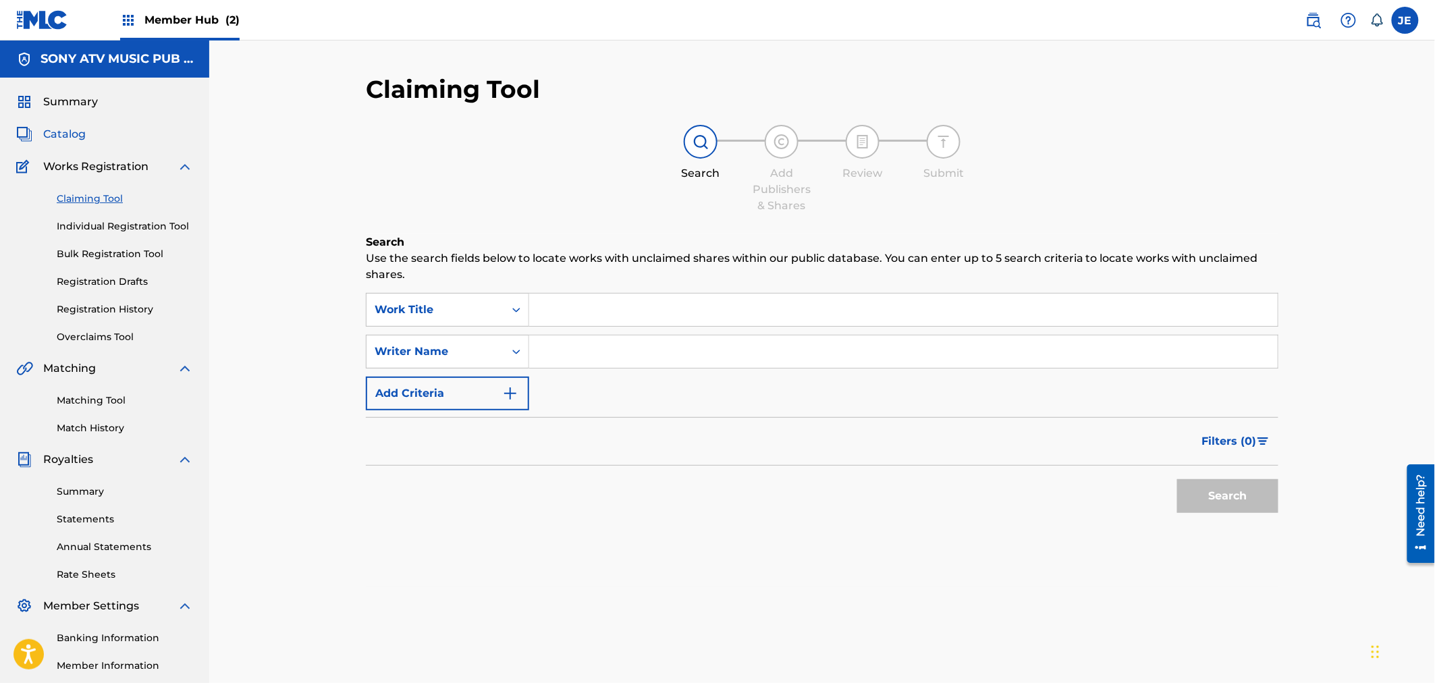
click at [53, 136] on span "Catalog" at bounding box center [64, 134] width 43 height 16
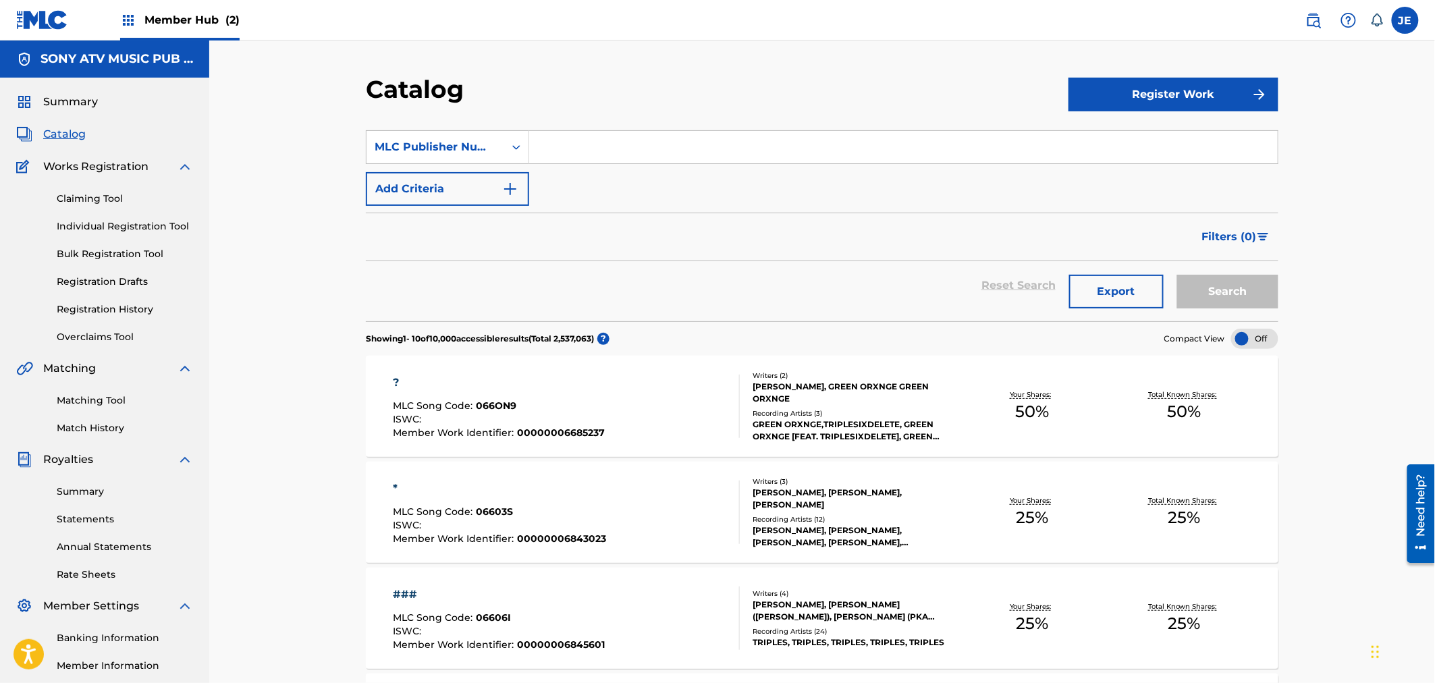
click at [62, 91] on div "Summary Catalog Works Registration Claiming Tool Individual Registration Tool B…" at bounding box center [104, 411] width 209 height 667
click at [72, 103] on span "Summary" at bounding box center [70, 102] width 55 height 16
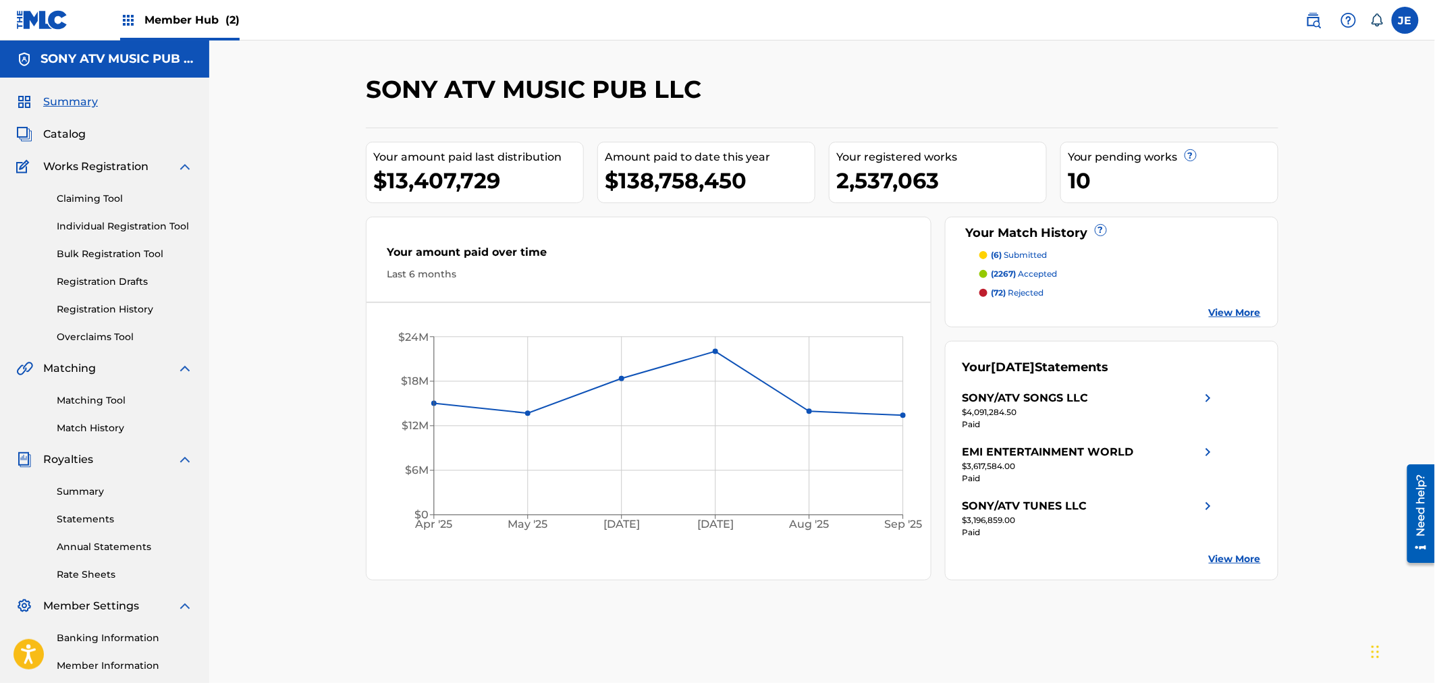
click at [941, 167] on div "2,537,063" at bounding box center [941, 180] width 210 height 30
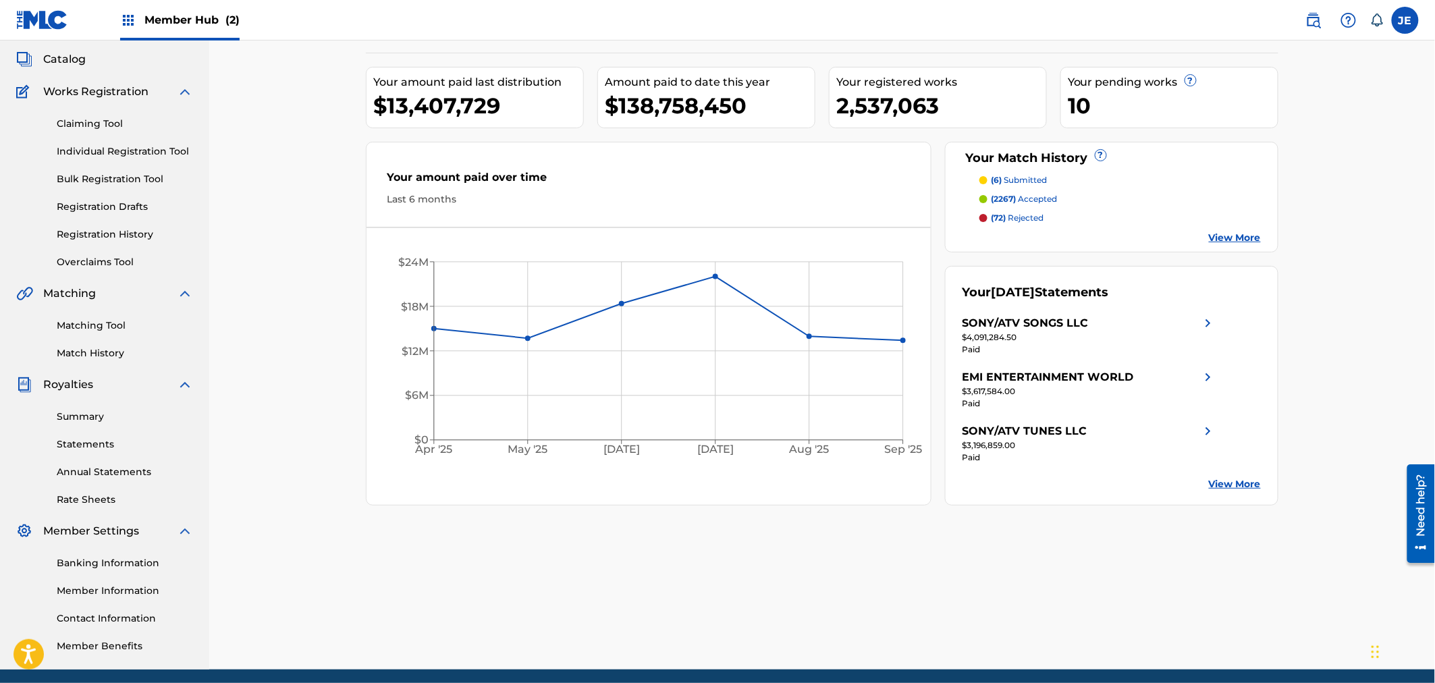
scroll to position [126, 0]
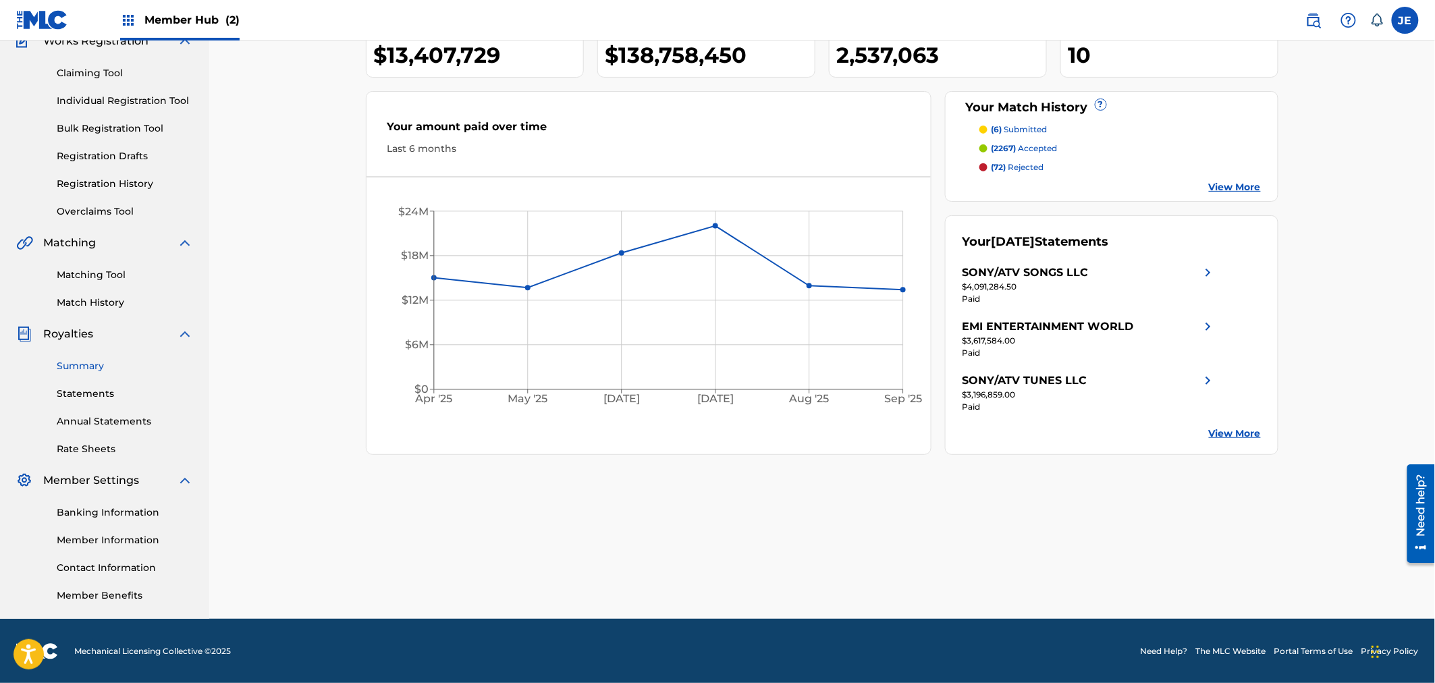
click at [80, 362] on link "Summary" at bounding box center [125, 366] width 136 height 14
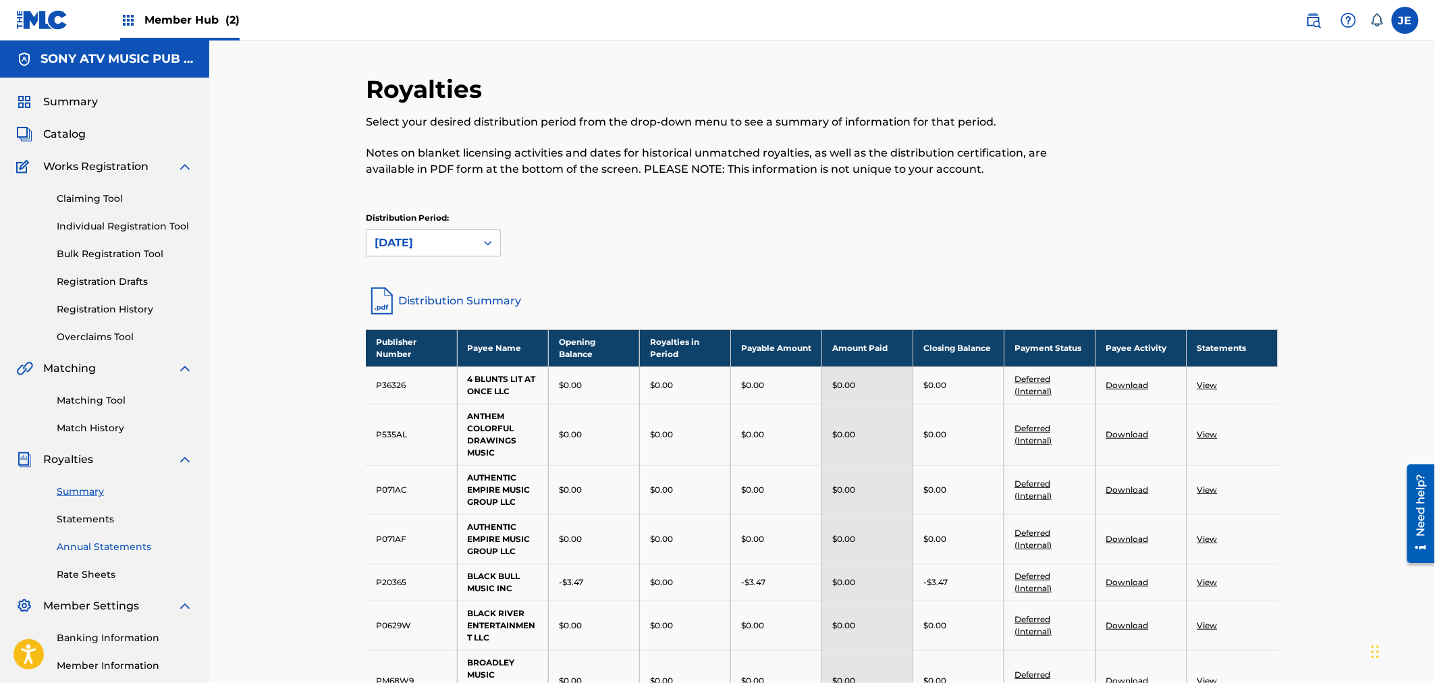
click at [94, 542] on link "Annual Statements" at bounding box center [125, 547] width 136 height 14
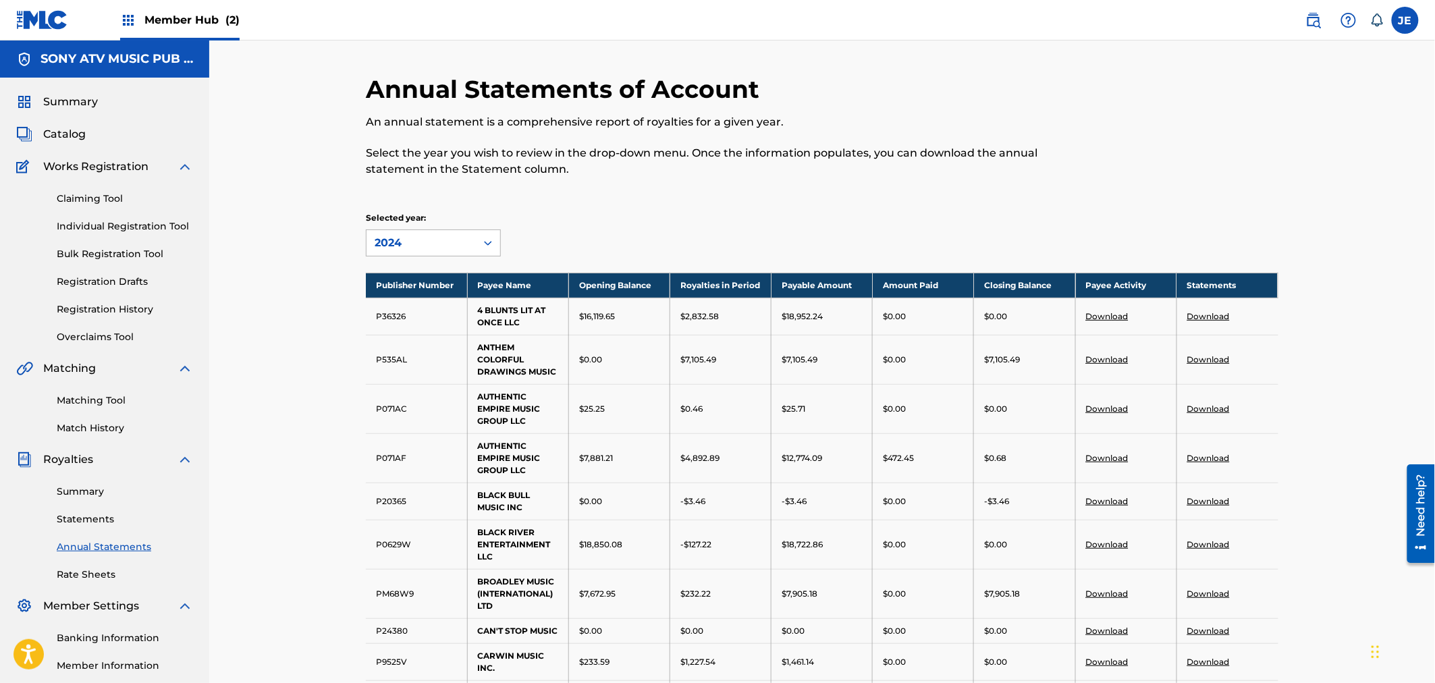
click at [431, 247] on div "2024" at bounding box center [421, 243] width 93 height 16
click at [435, 279] on div "2024" at bounding box center [433, 273] width 134 height 34
click at [221, 22] on span "Member Hub (2)" at bounding box center [191, 20] width 95 height 16
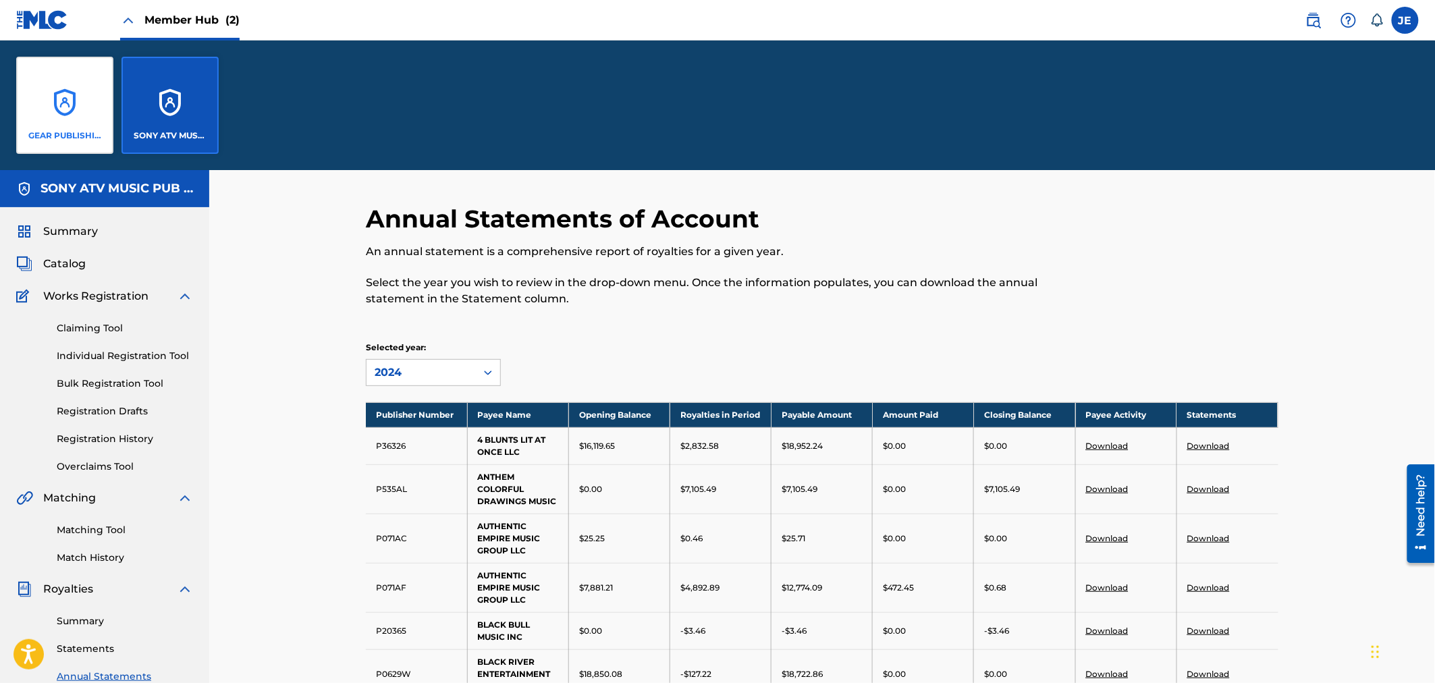
click at [79, 94] on div "GEAR PUBLISHING" at bounding box center [64, 105] width 97 height 97
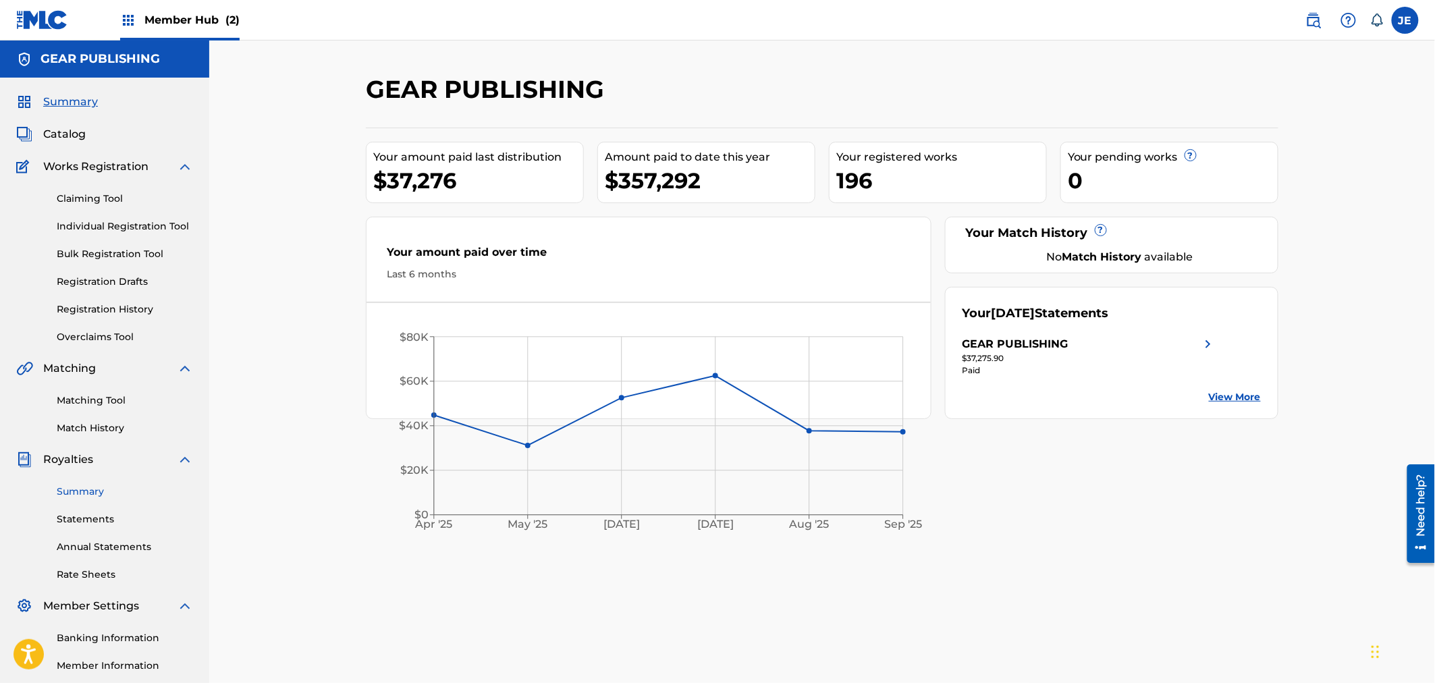
click at [90, 489] on link "Summary" at bounding box center [125, 492] width 136 height 14
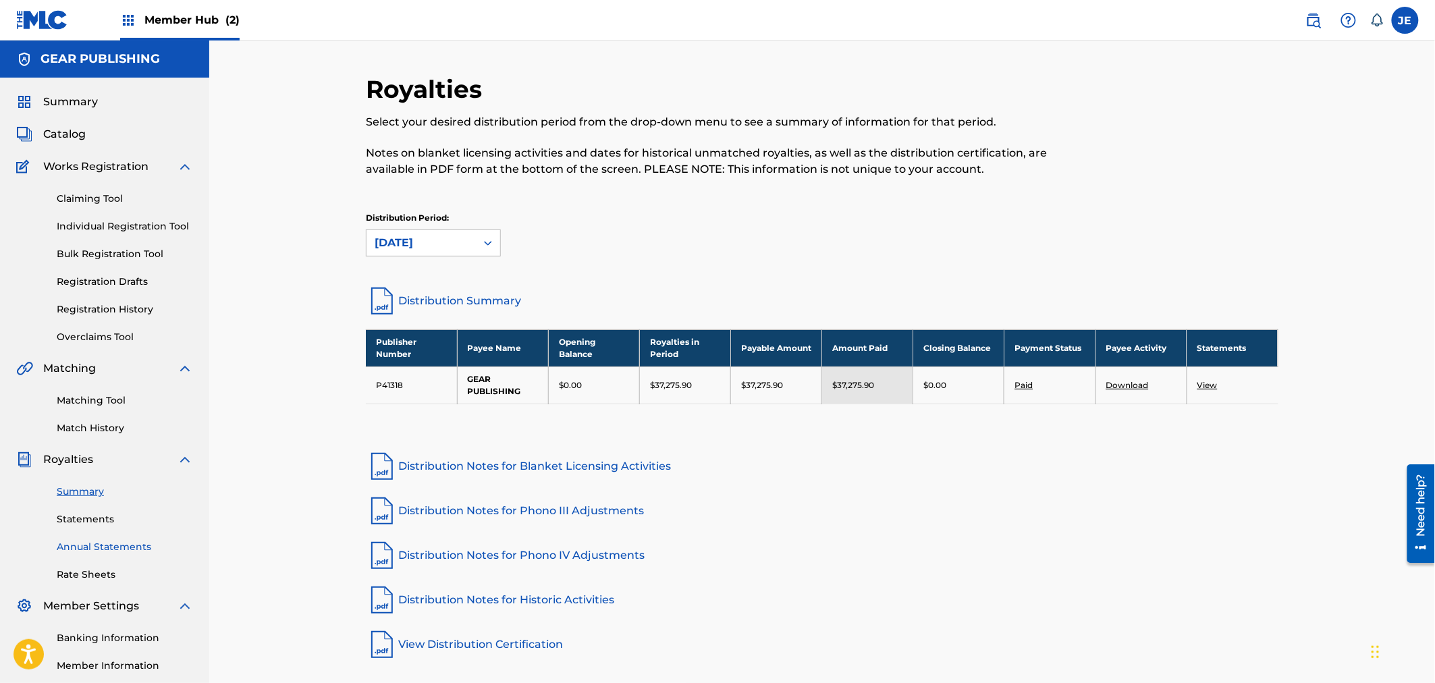
click at [110, 545] on link "Annual Statements" at bounding box center [125, 547] width 136 height 14
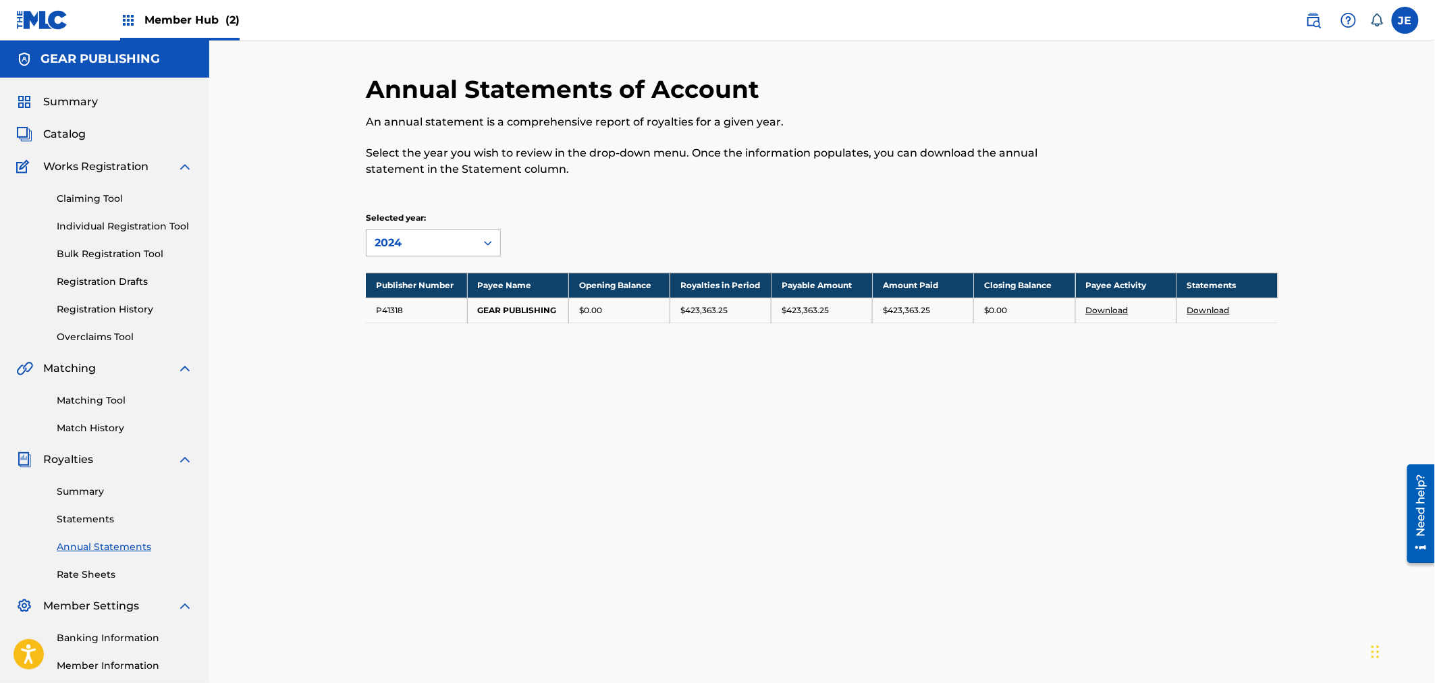
click at [481, 236] on icon at bounding box center [487, 242] width 13 height 13
click at [1151, 217] on div "Selected year: 4 results available. Use Up and Down to choose options, press En…" at bounding box center [822, 234] width 913 height 45
click at [1218, 306] on link "Download" at bounding box center [1208, 310] width 43 height 10
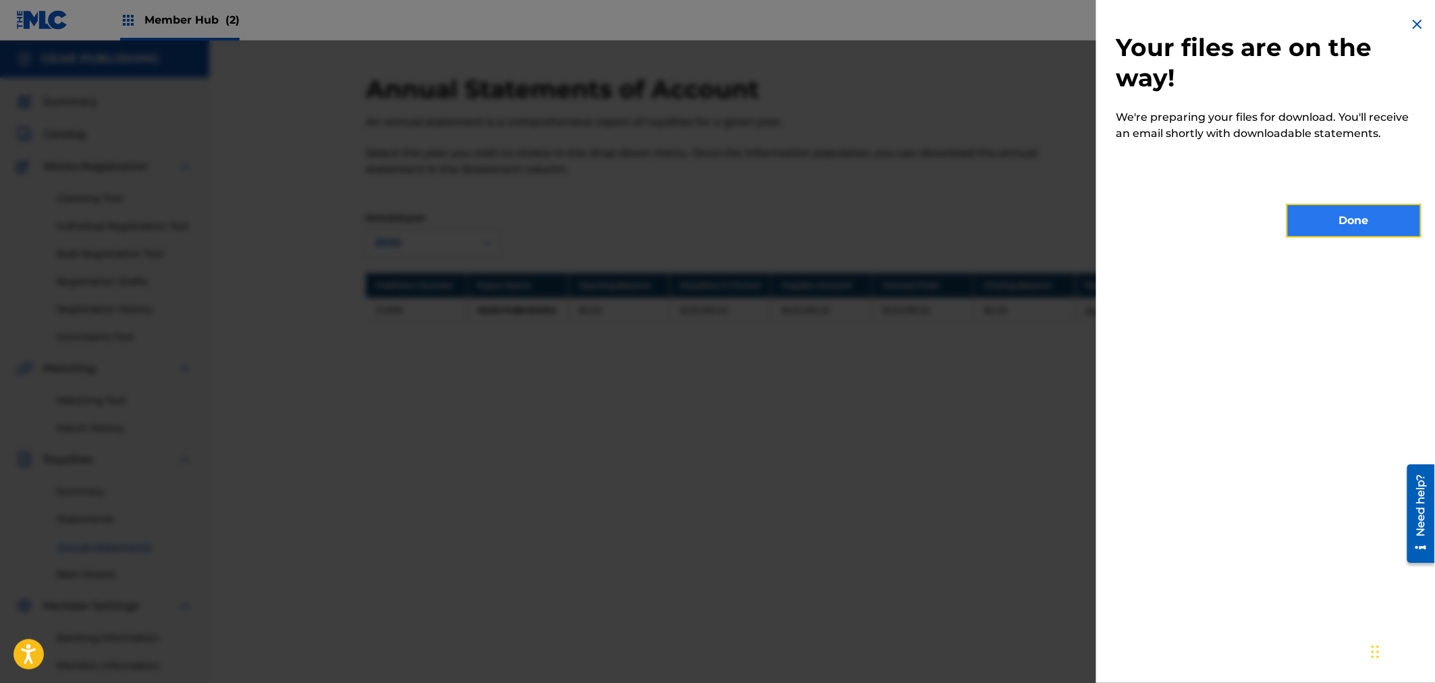
click at [1317, 216] on button "Done" at bounding box center [1353, 221] width 135 height 34
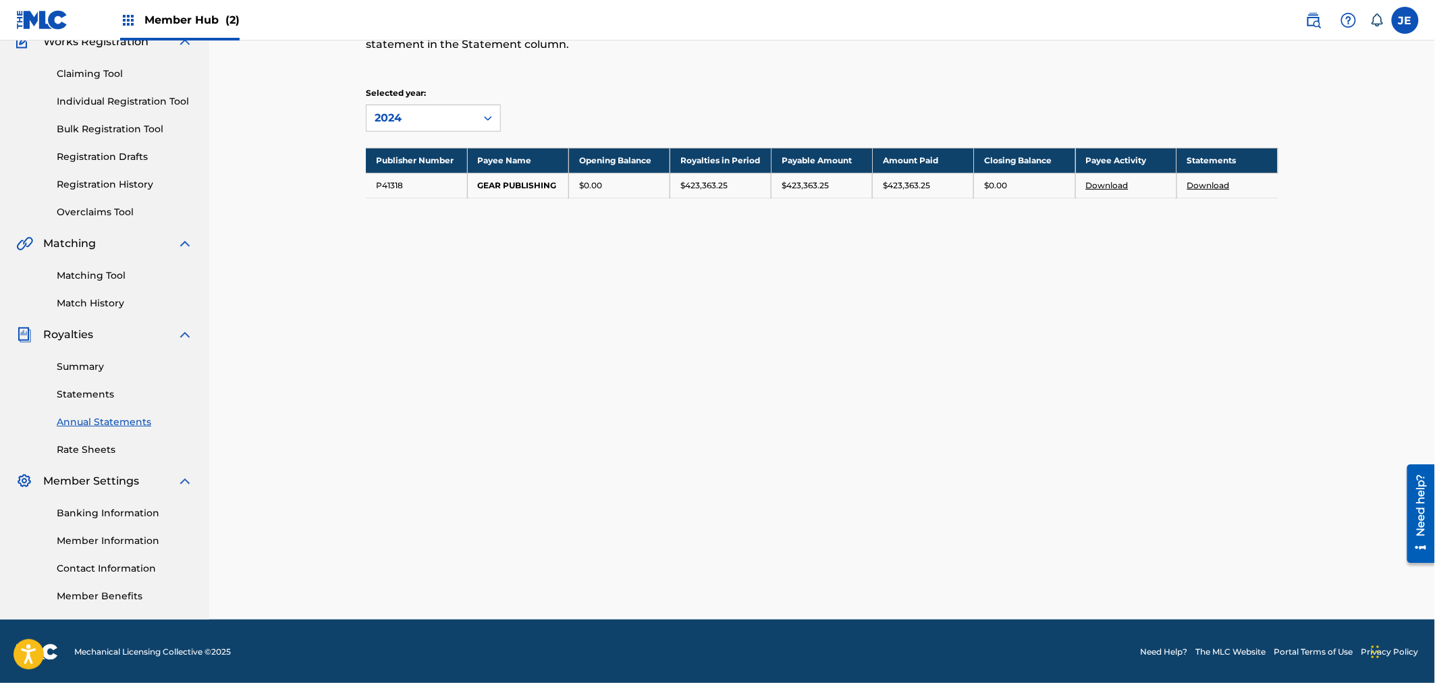
scroll to position [126, 0]
click at [716, 345] on div "Annual Statements of Account An annual statement is a comprehensive report of r…" at bounding box center [822, 284] width 945 height 670
click at [734, 279] on div "Annual Statements of Account An annual statement is a comprehensive report of r…" at bounding box center [822, 284] width 945 height 670
click at [80, 390] on link "Statements" at bounding box center [125, 394] width 136 height 14
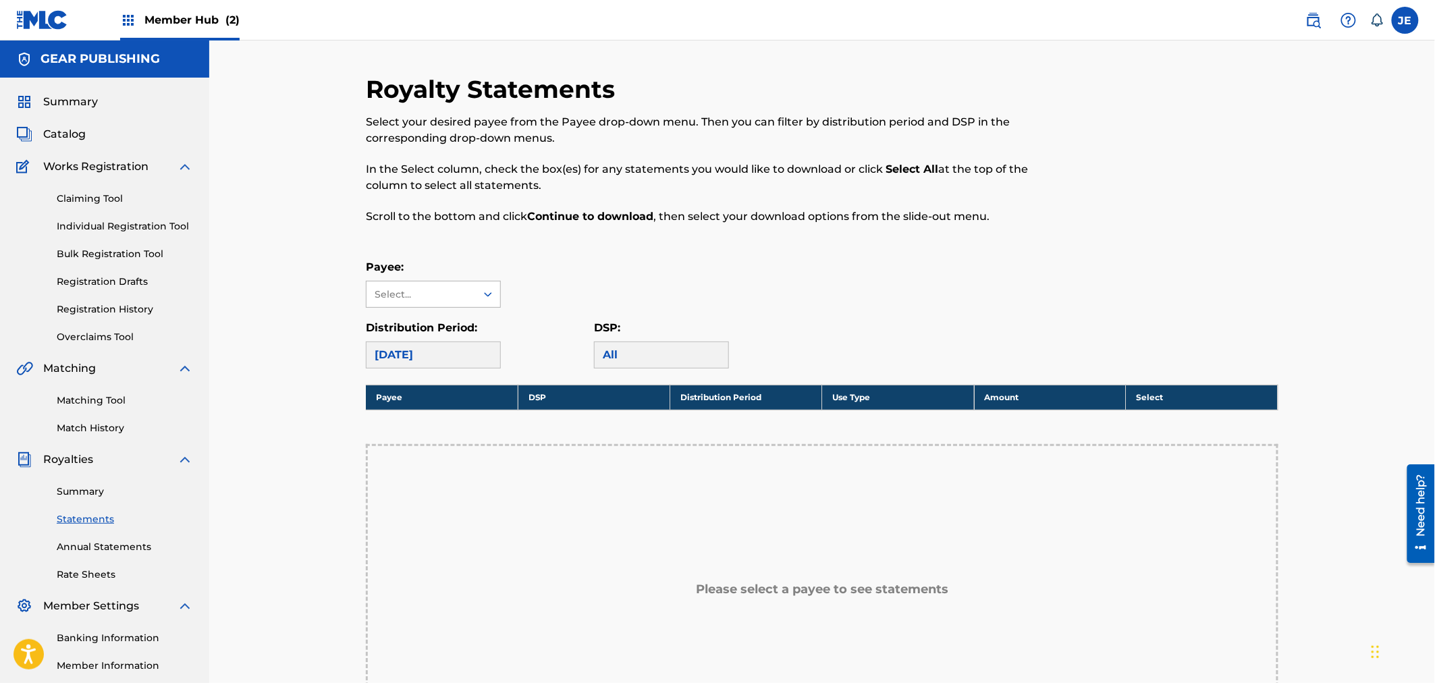
click at [441, 294] on div "Select..." at bounding box center [421, 295] width 92 height 14
click at [429, 319] on div "GEAR PUBLISHING" at bounding box center [433, 325] width 134 height 34
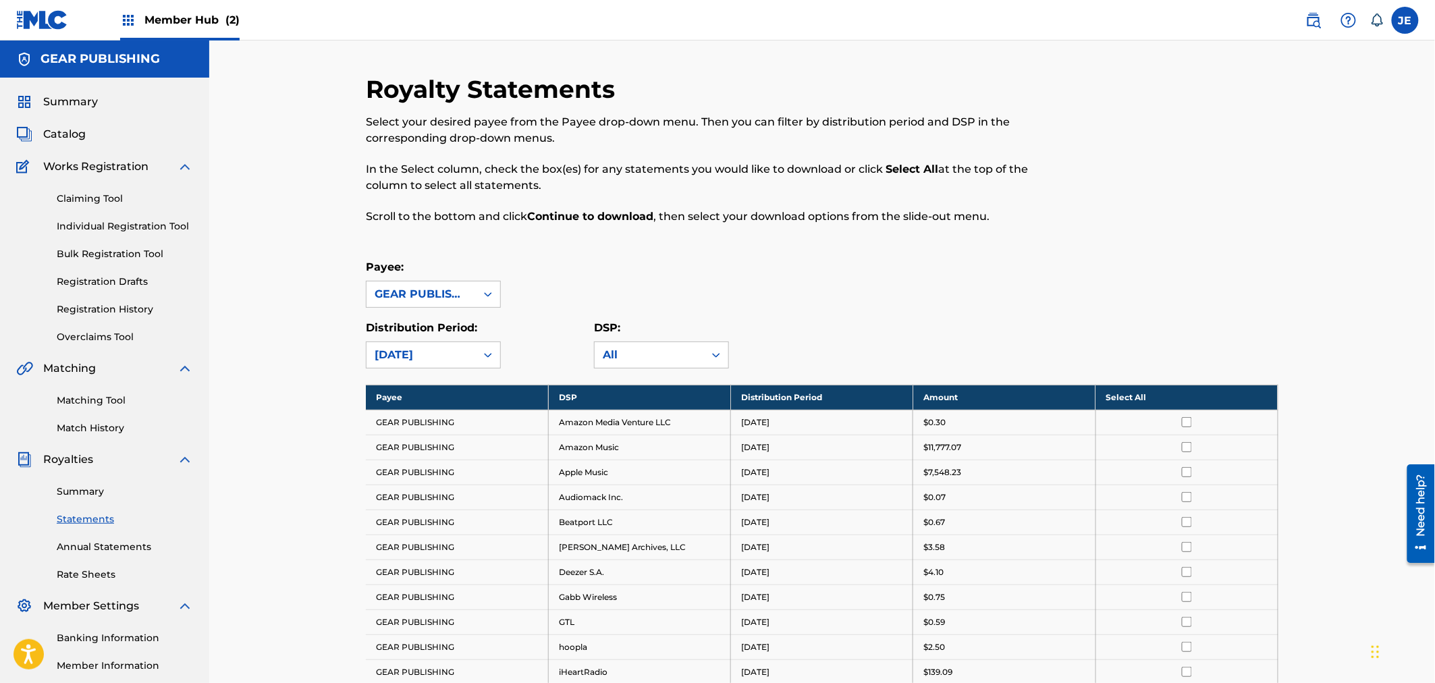
click at [153, 12] on span "Member Hub (2)" at bounding box center [191, 20] width 95 height 16
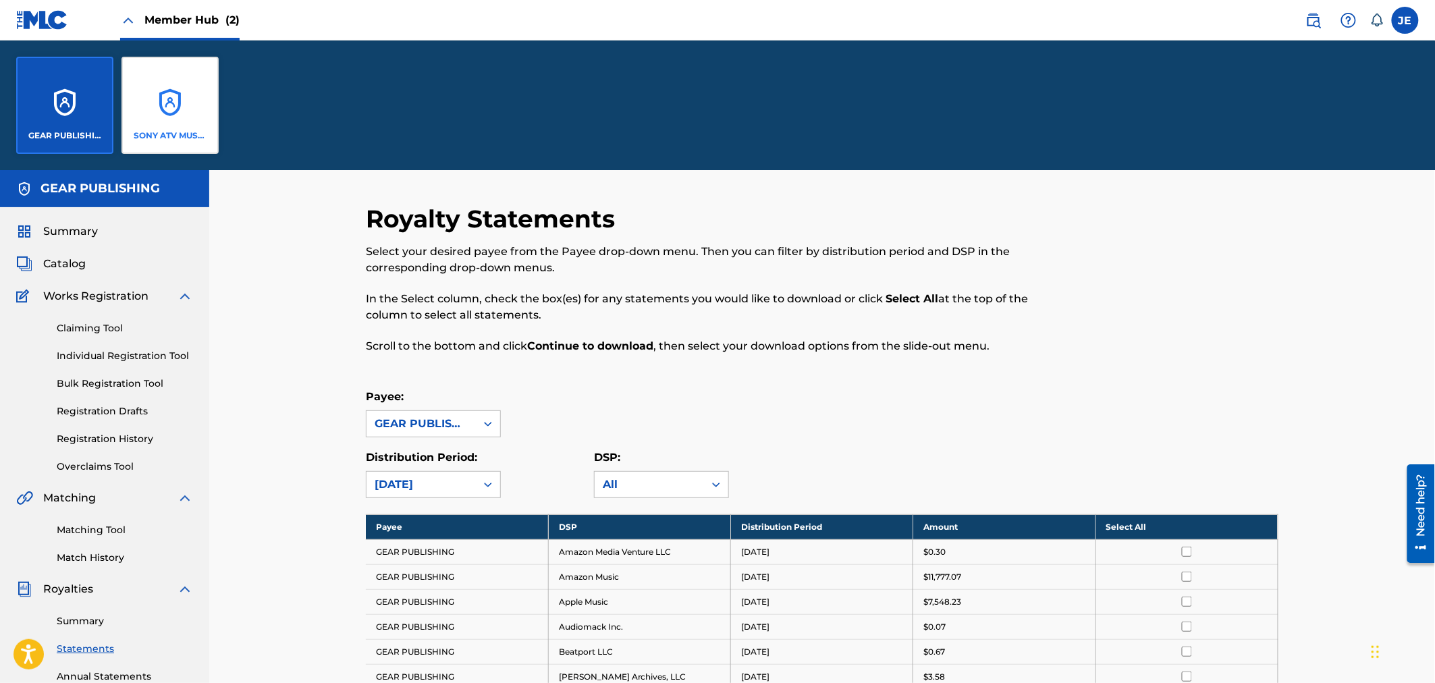
click at [164, 105] on div "SONY ATV MUSIC PUB LLC" at bounding box center [169, 105] width 97 height 97
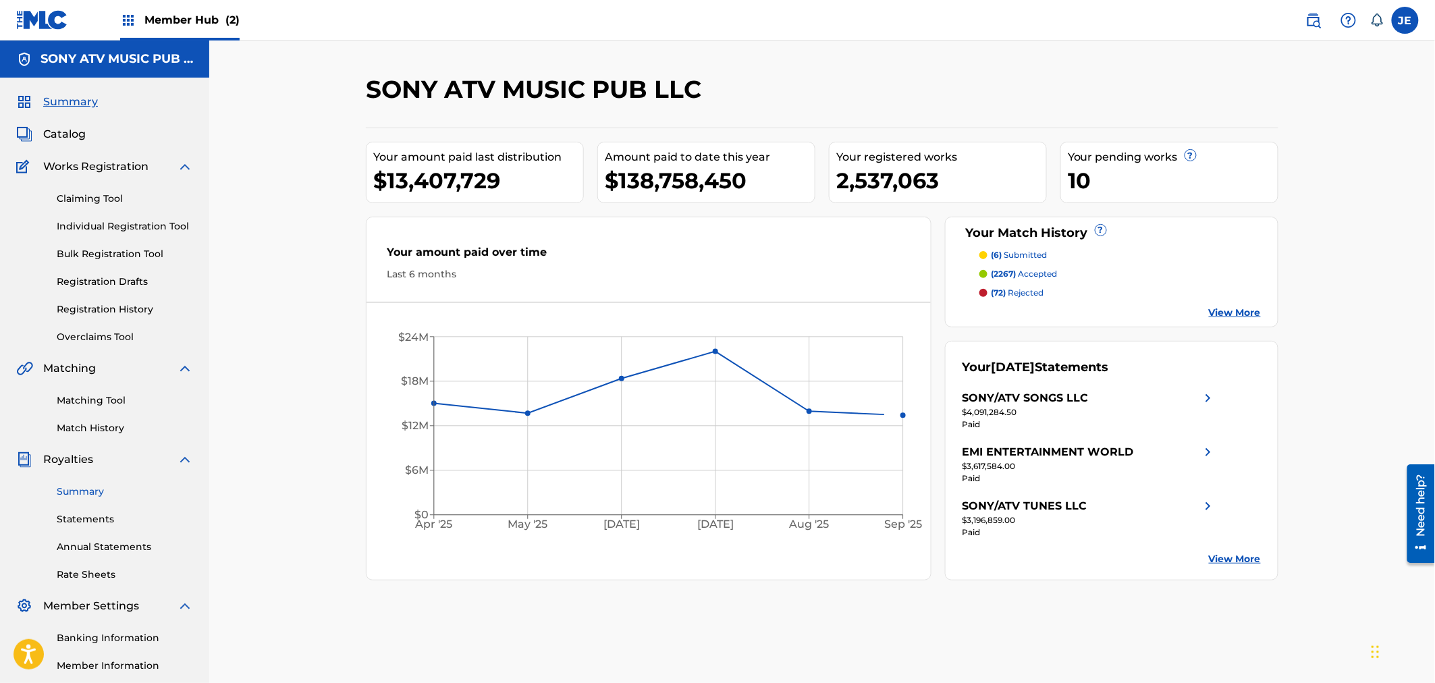
click at [94, 493] on link "Summary" at bounding box center [125, 492] width 136 height 14
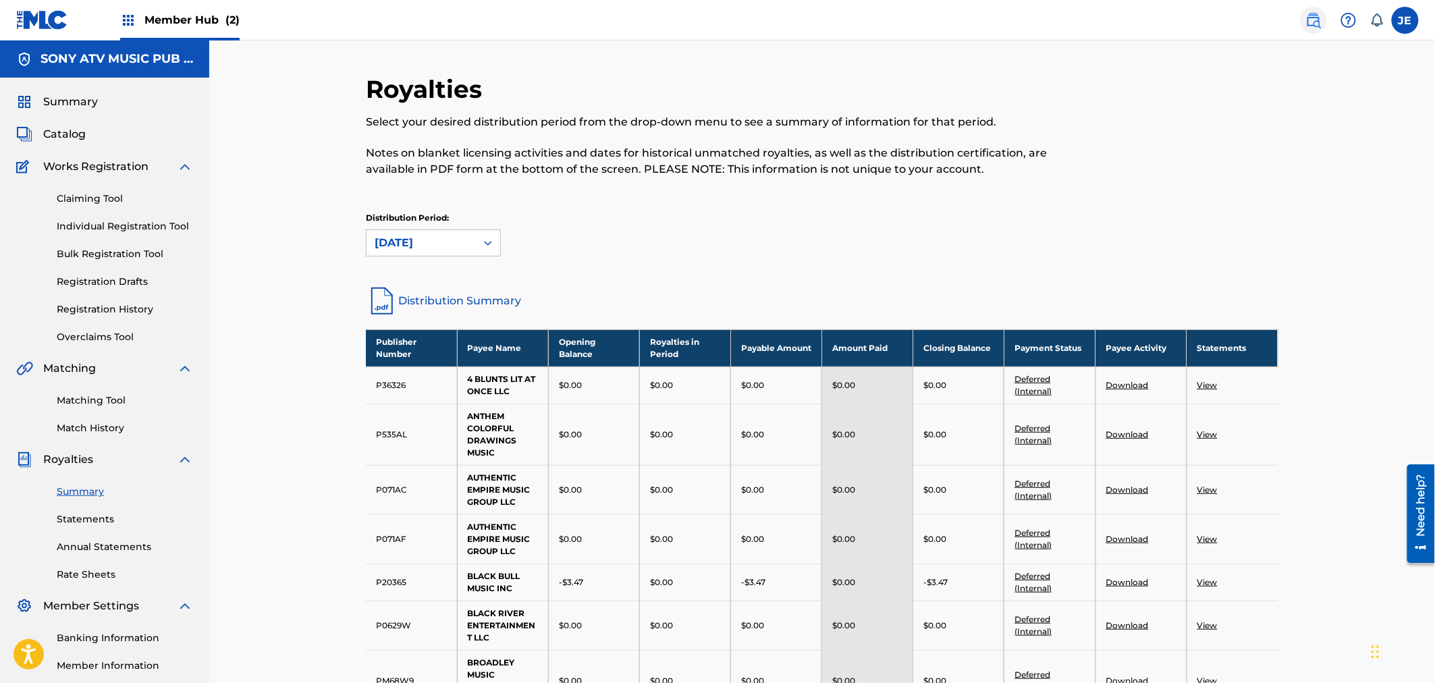
click at [1315, 20] on img at bounding box center [1313, 20] width 16 height 16
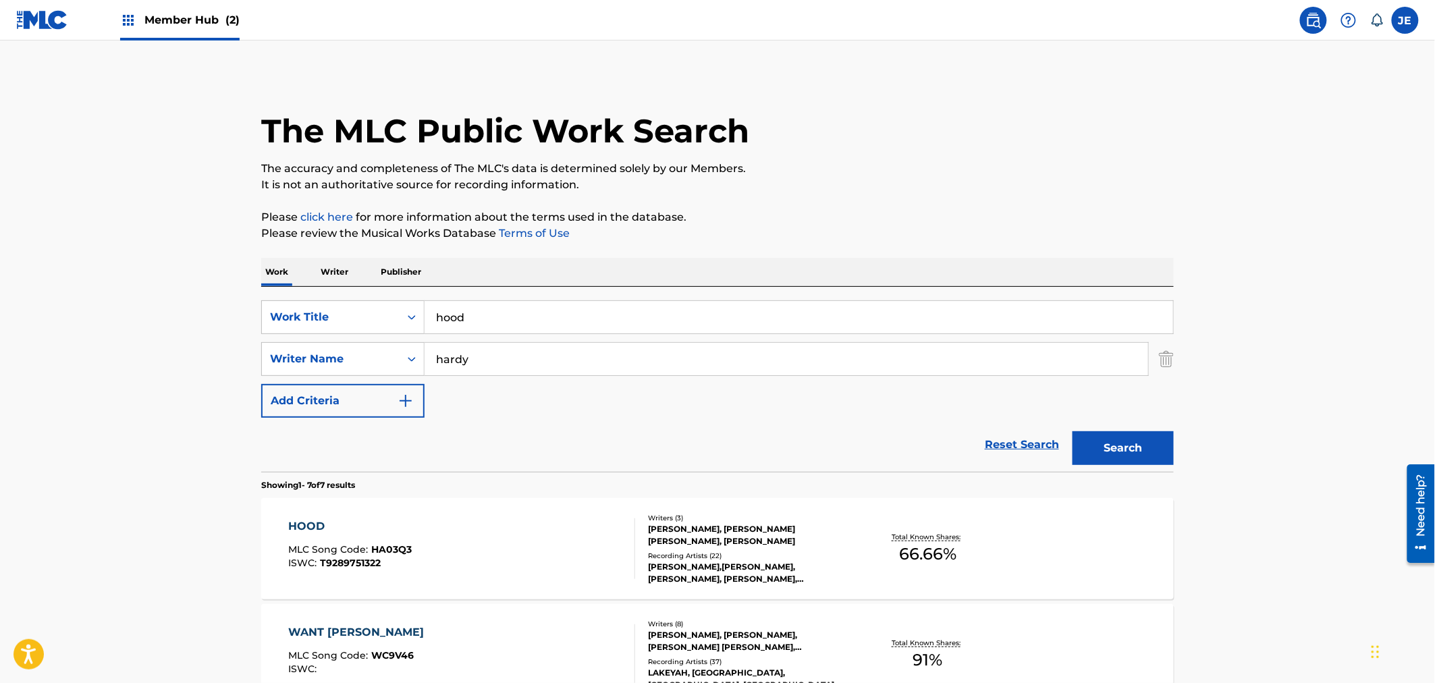
click at [402, 265] on p "Publisher" at bounding box center [401, 272] width 49 height 28
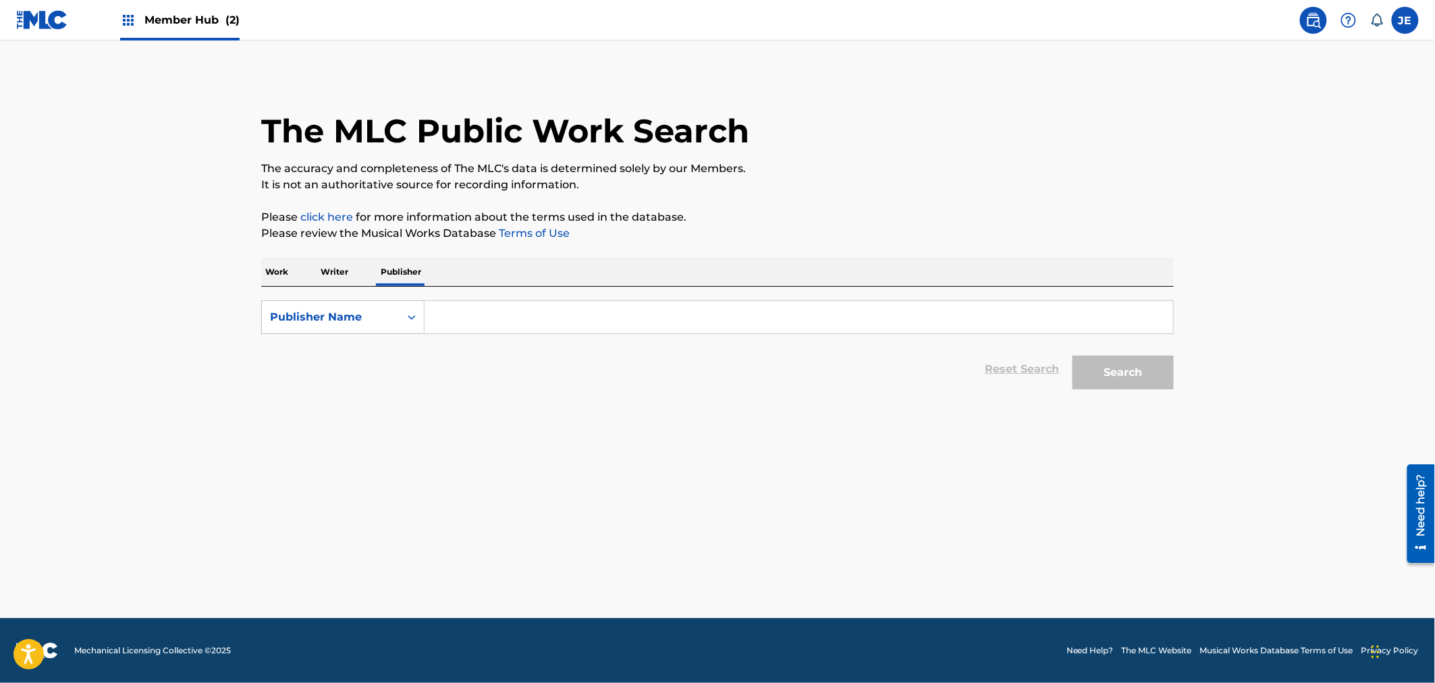
click at [484, 324] on input "Search Form" at bounding box center [799, 317] width 749 height 32
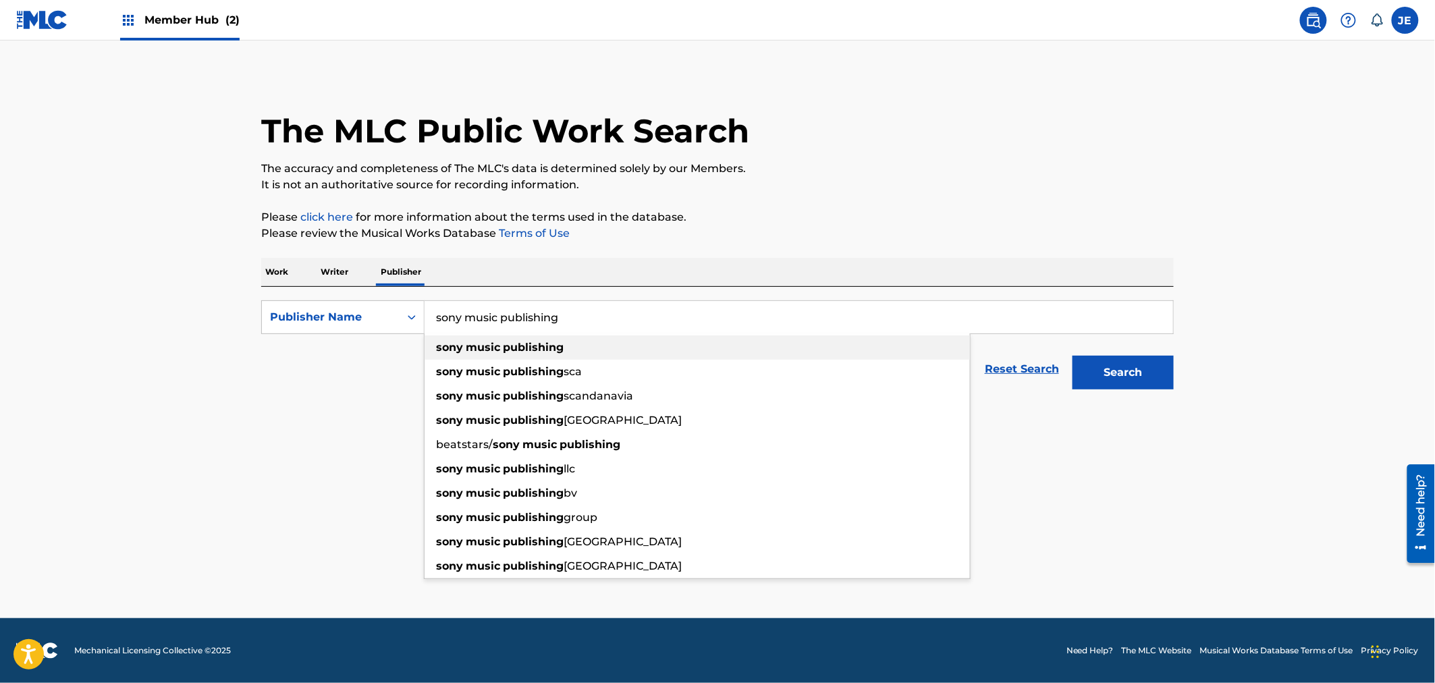
type input "sony music publishing"
click at [511, 342] on strong "publishing" at bounding box center [533, 347] width 61 height 13
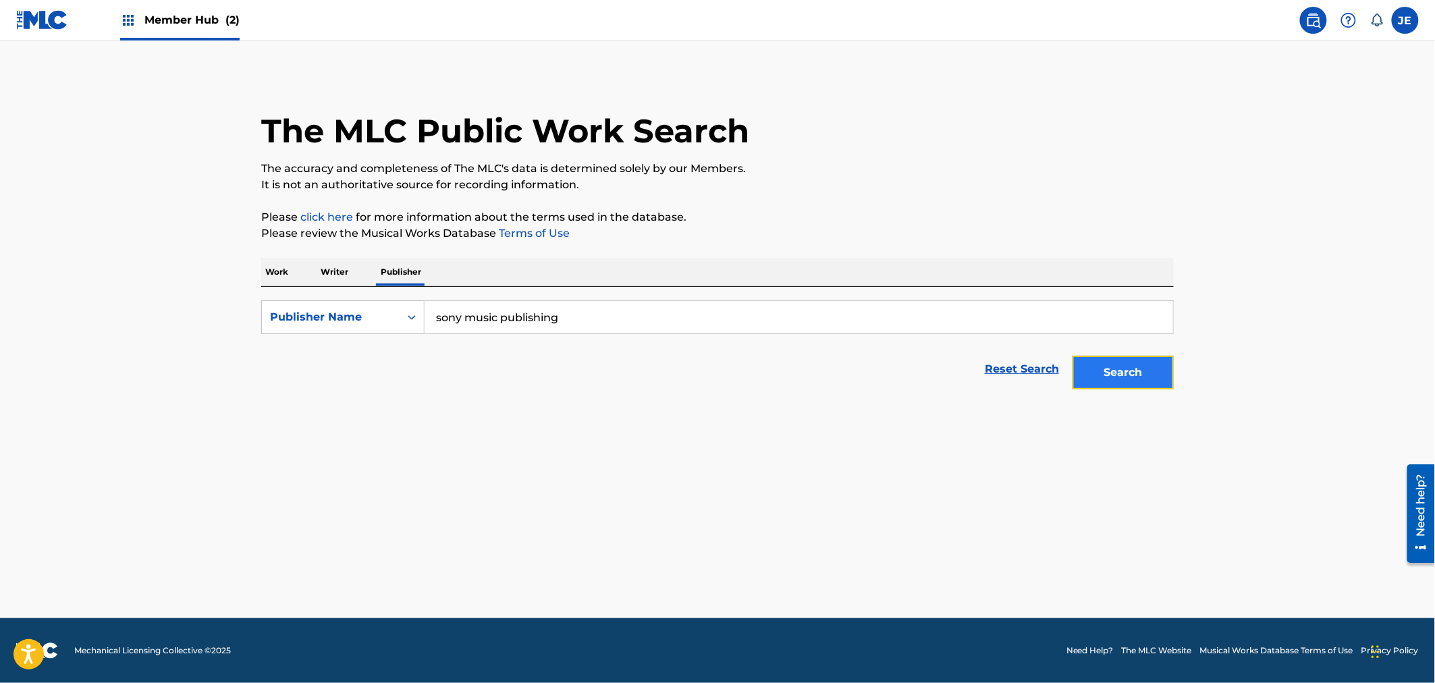
click at [1114, 369] on button "Search" at bounding box center [1122, 373] width 101 height 34
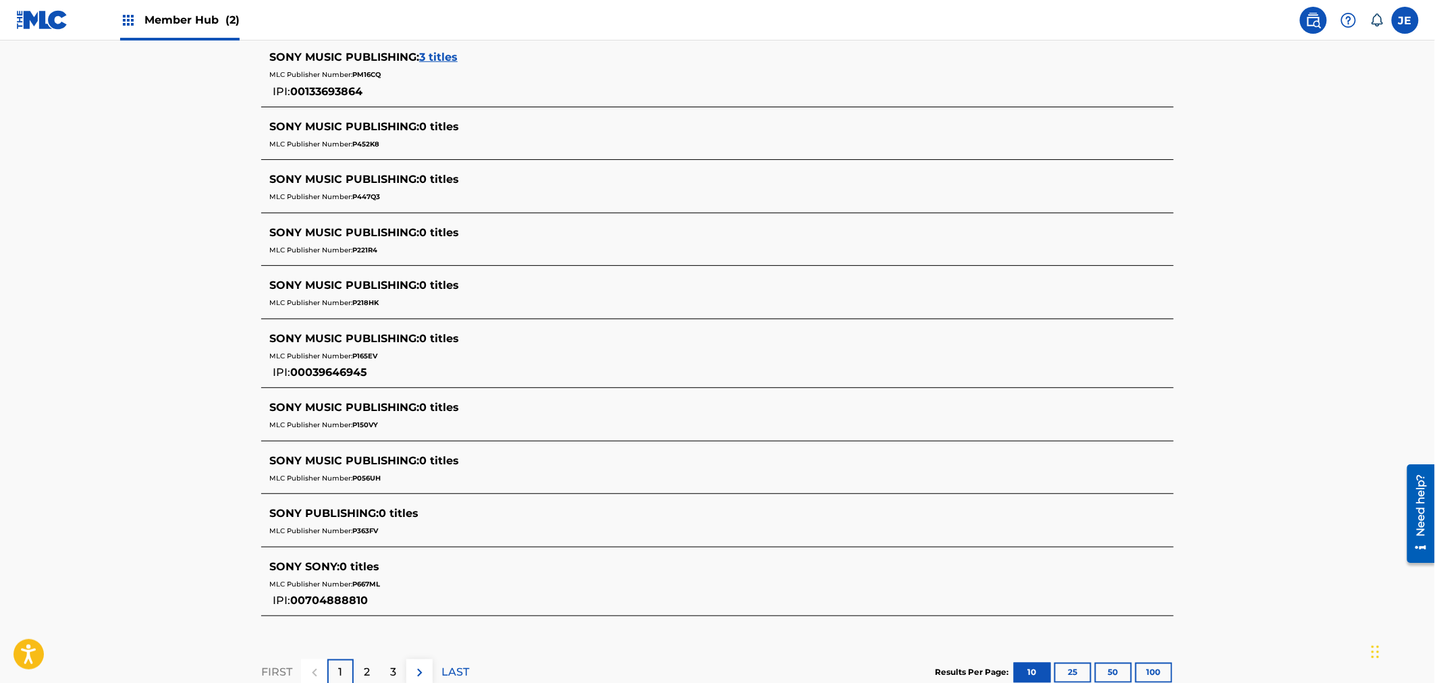
scroll to position [285, 0]
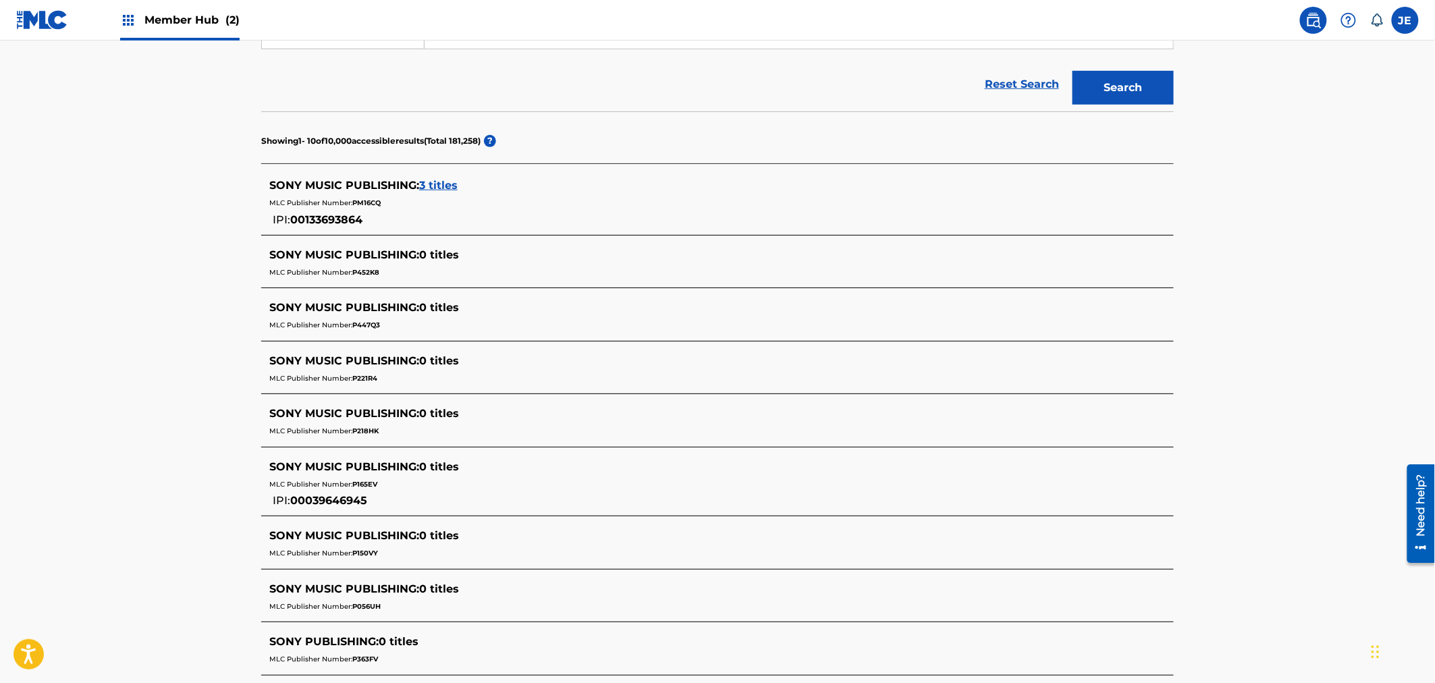
click at [449, 180] on span "3 titles" at bounding box center [438, 185] width 38 height 13
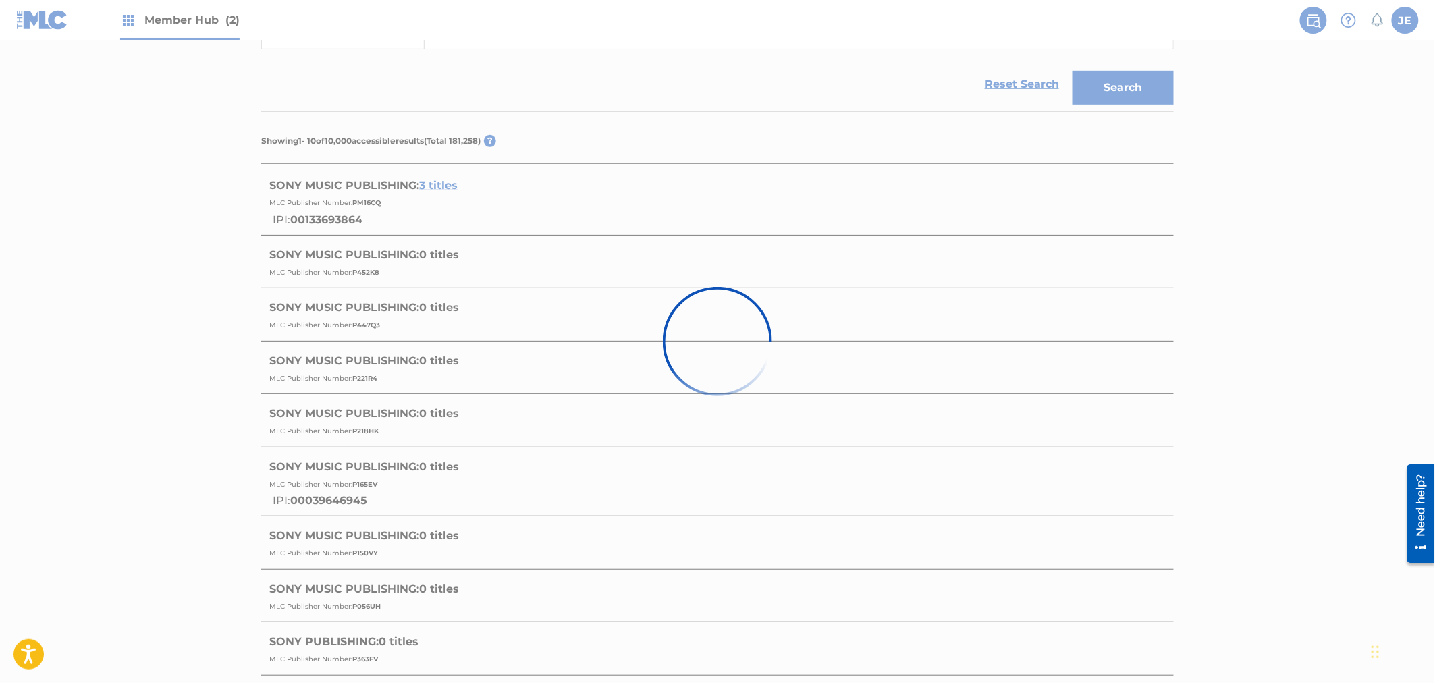
scroll to position [275, 0]
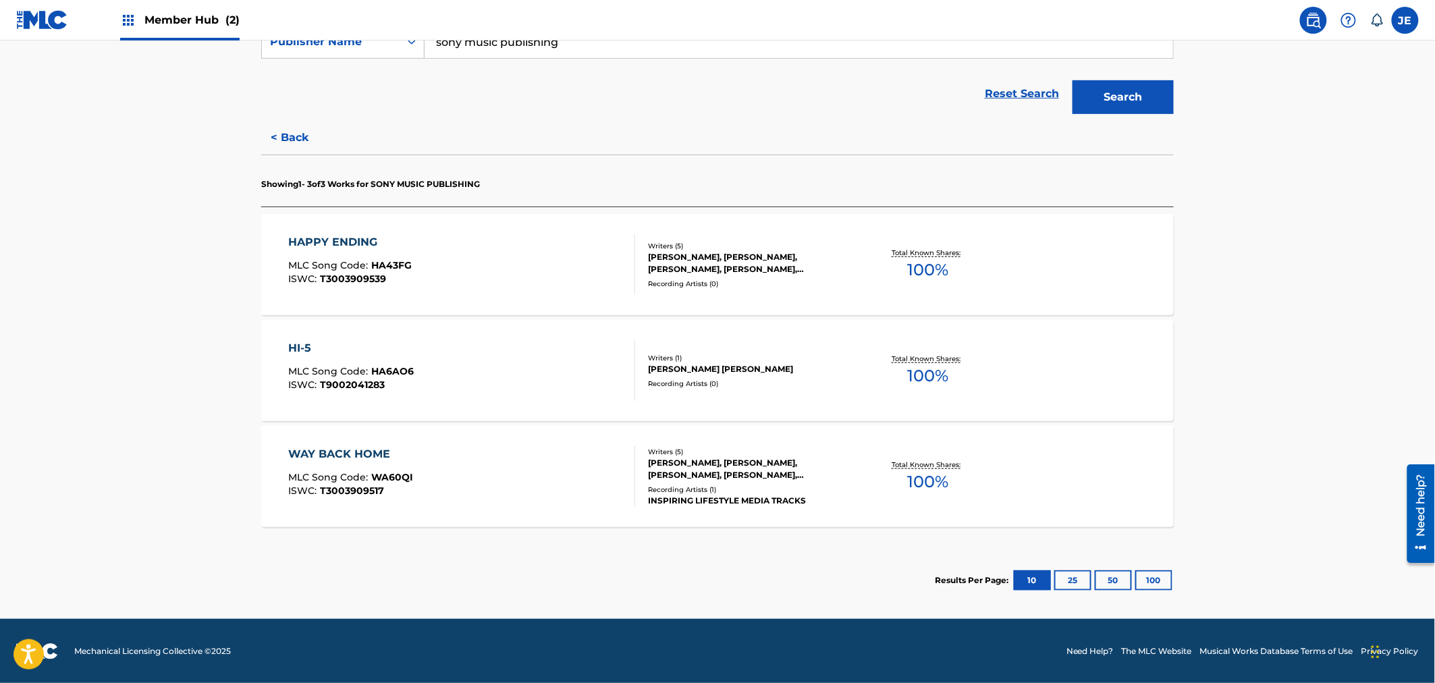
click at [408, 240] on div "HAPPY ENDING" at bounding box center [351, 242] width 124 height 16
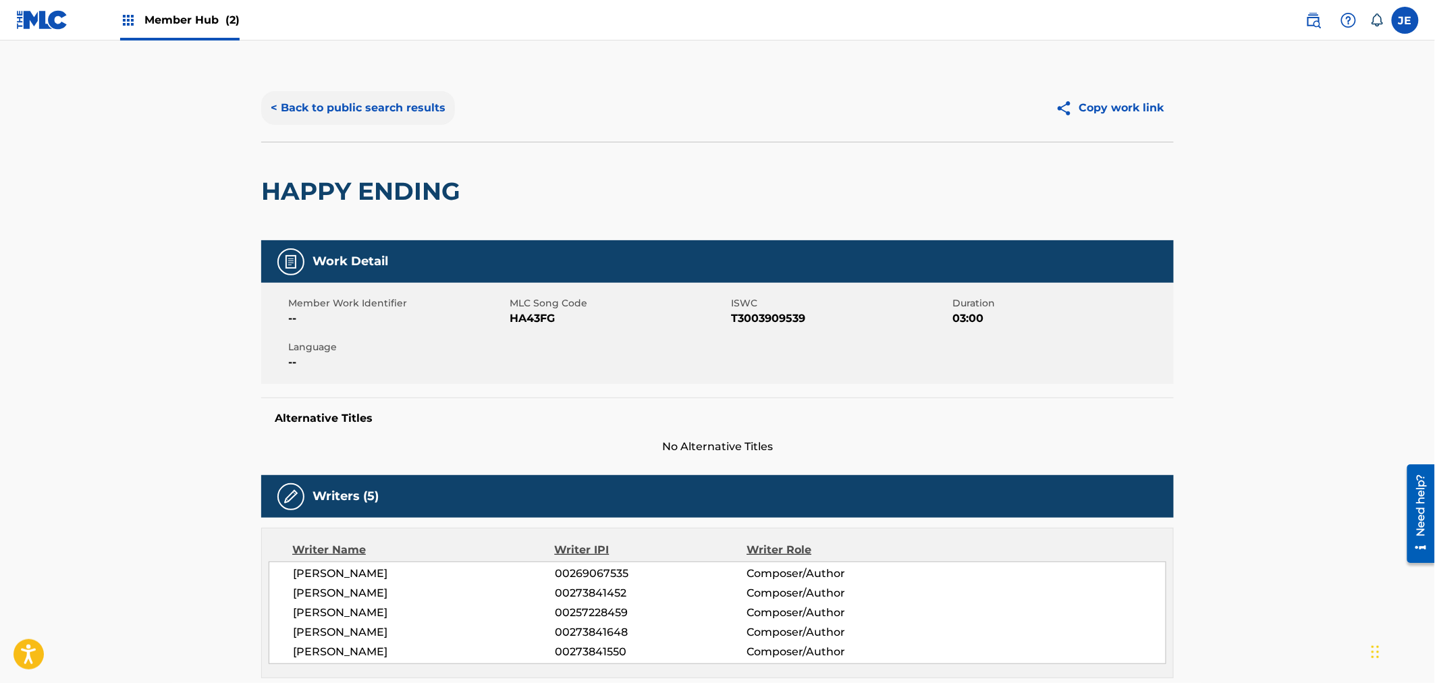
click at [285, 118] on button "< Back to public search results" at bounding box center [358, 108] width 194 height 34
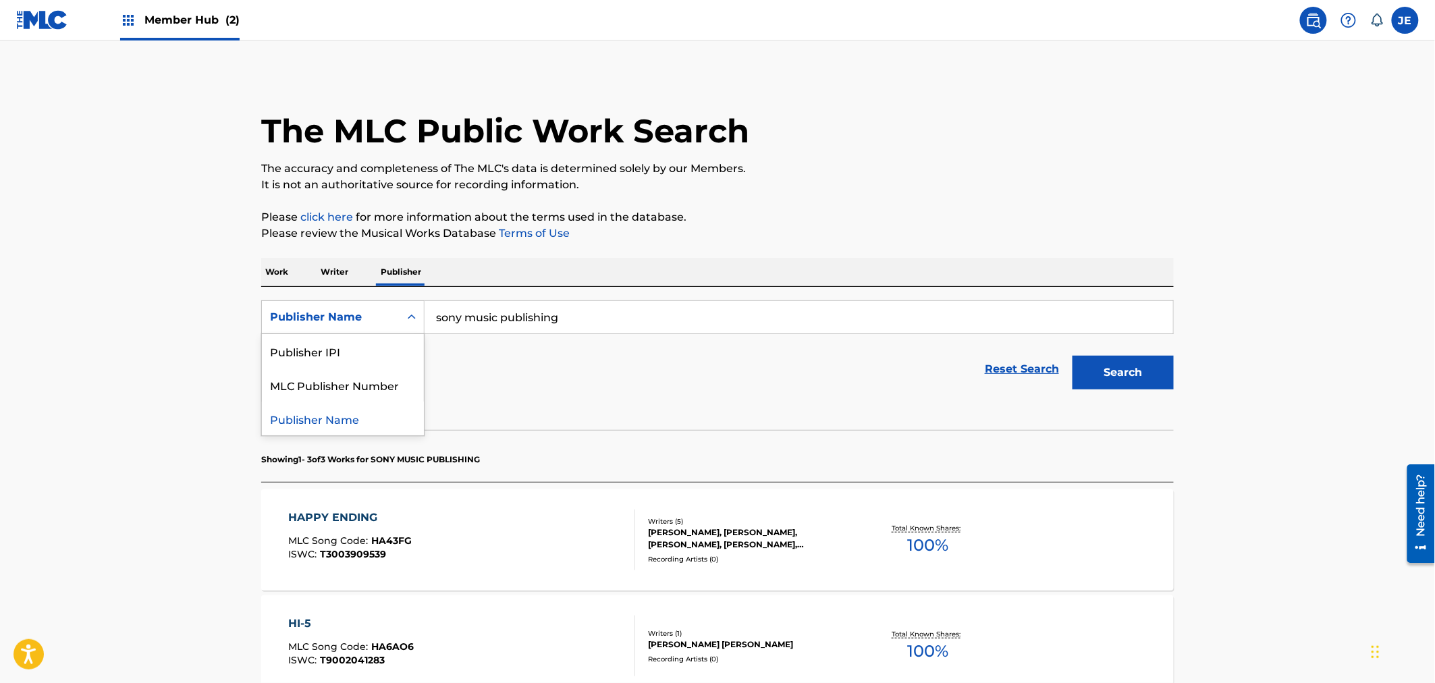
click at [356, 307] on div "Publisher Name" at bounding box center [331, 317] width 138 height 26
click at [92, 378] on main "The MLC Public Work Search The accuracy and completeness of The MLC's data is d…" at bounding box center [717, 467] width 1435 height 854
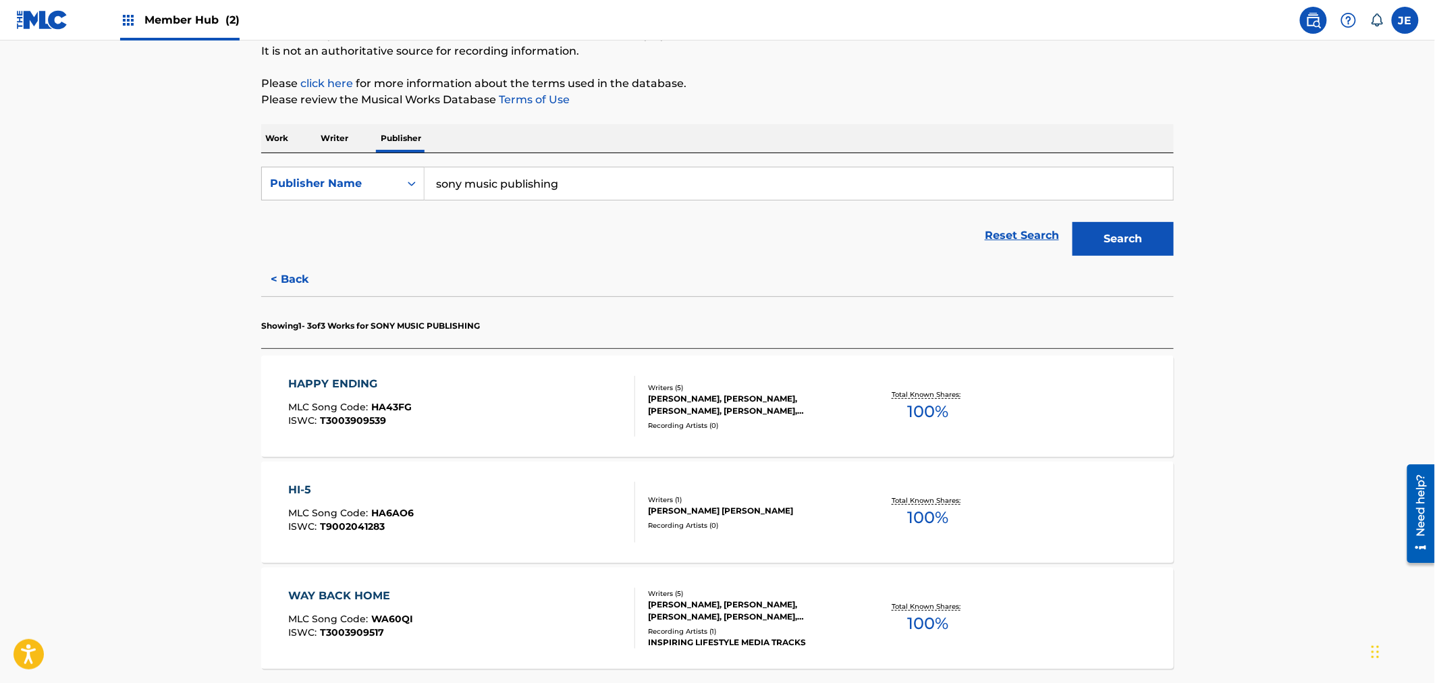
scroll to position [275, 0]
